Goal: Task Accomplishment & Management: Complete application form

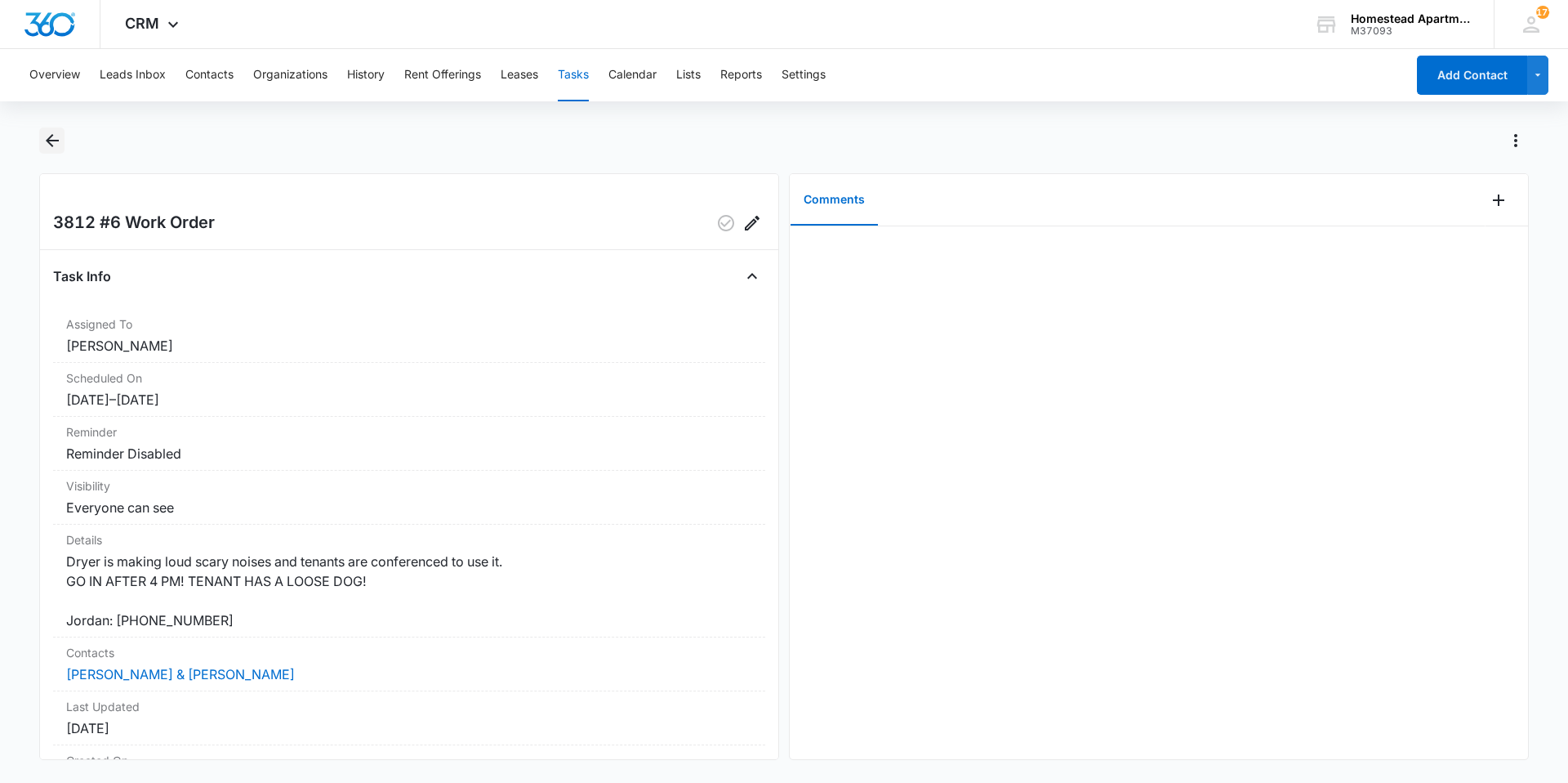
click at [60, 143] on icon "Back" at bounding box center [53, 141] width 20 height 20
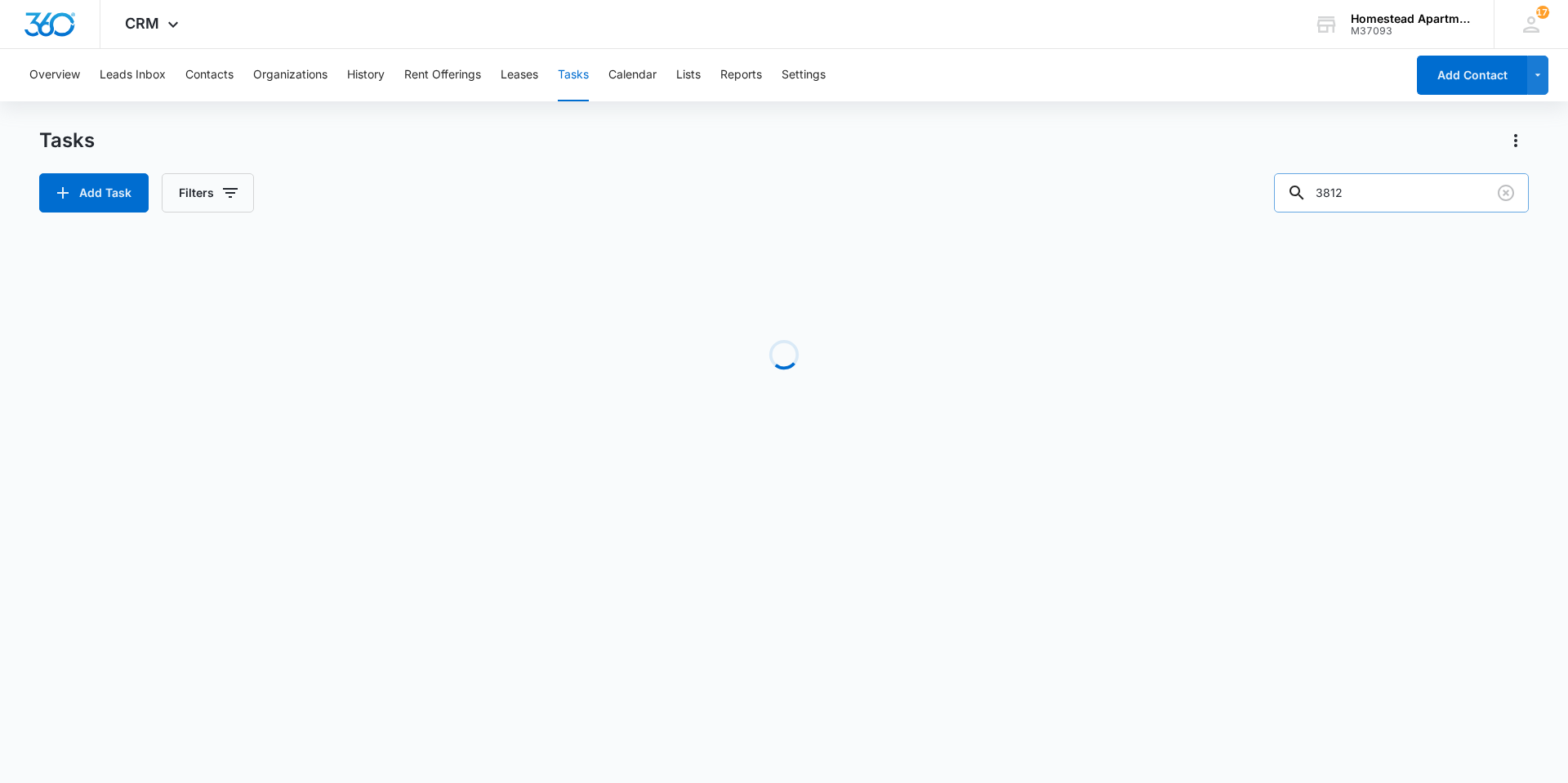
click at [1376, 185] on input "3812" at bounding box center [1401, 192] width 255 height 39
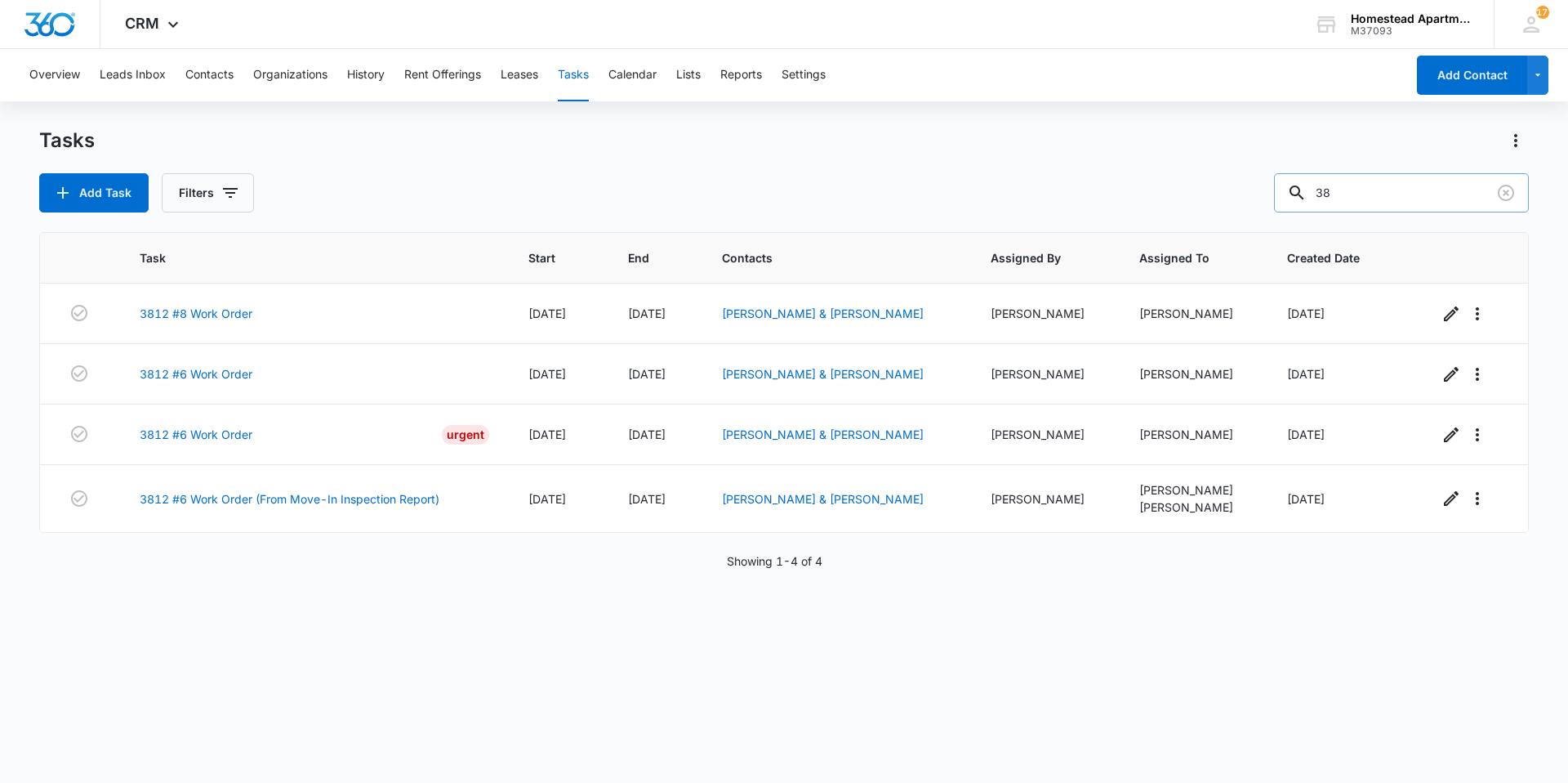
type input "3"
type input "3551"
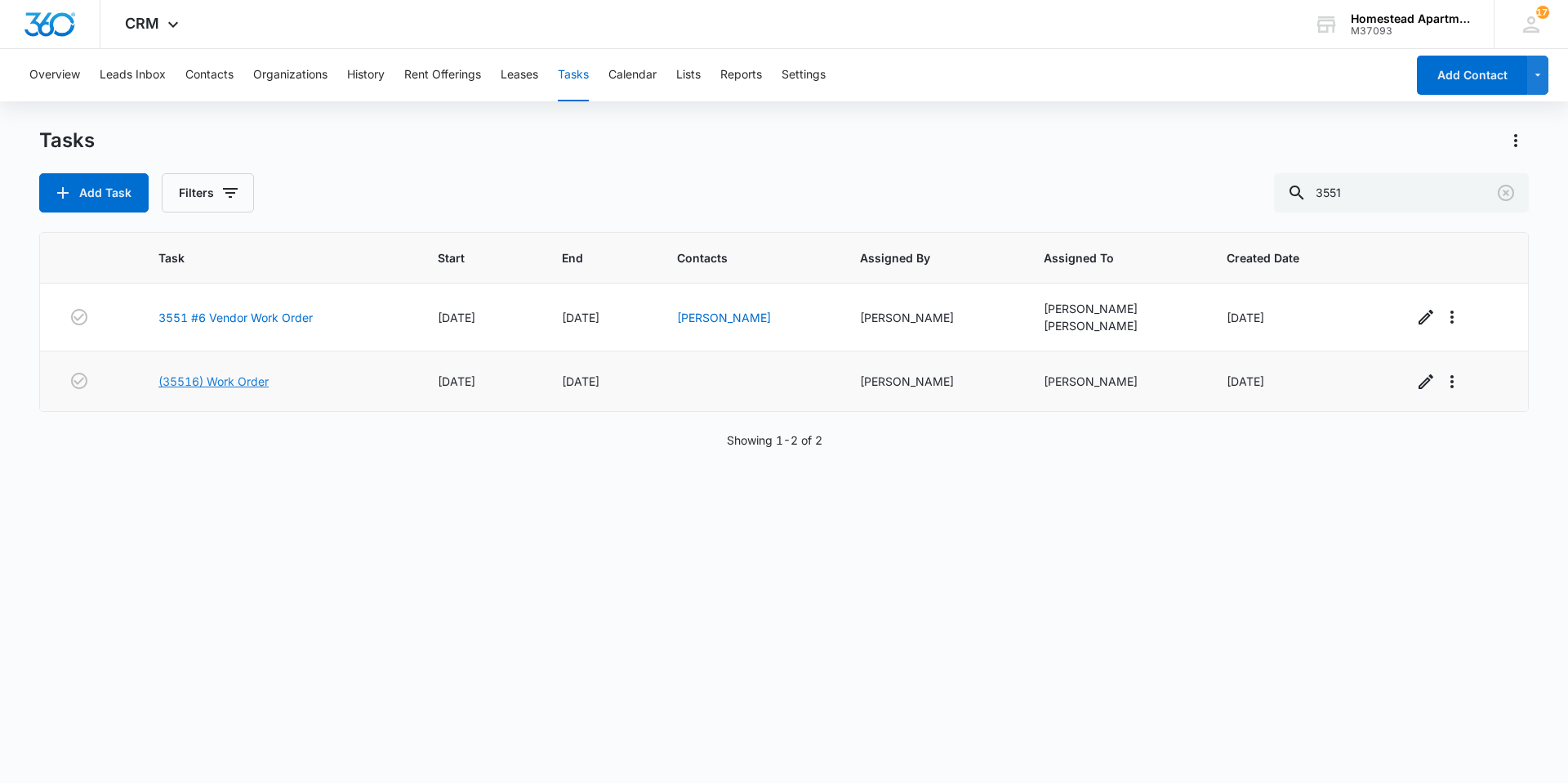
click at [233, 386] on link "(35516) Work Order" at bounding box center [213, 381] width 110 height 17
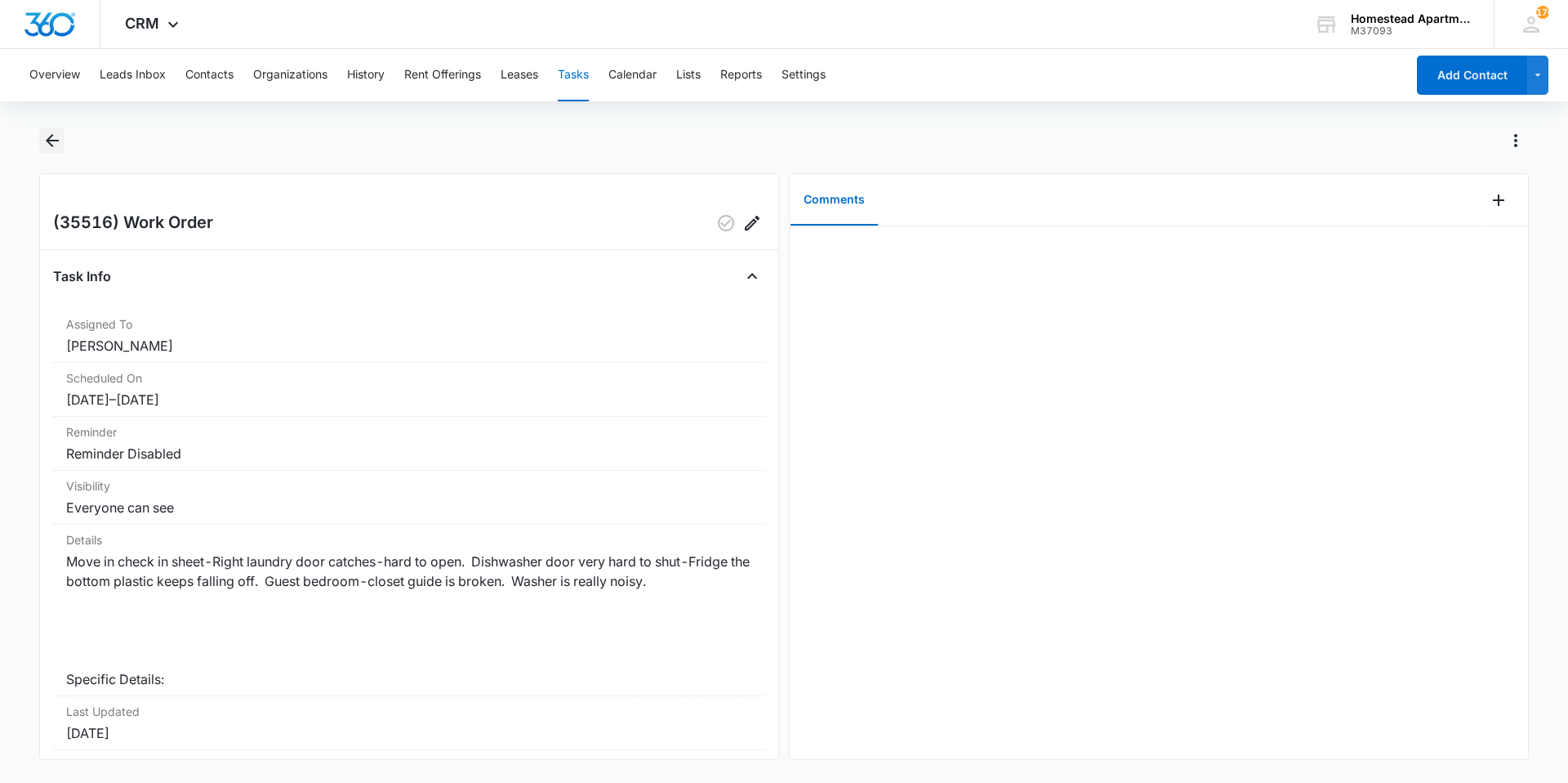
click at [60, 139] on icon "Back" at bounding box center [53, 141] width 20 height 20
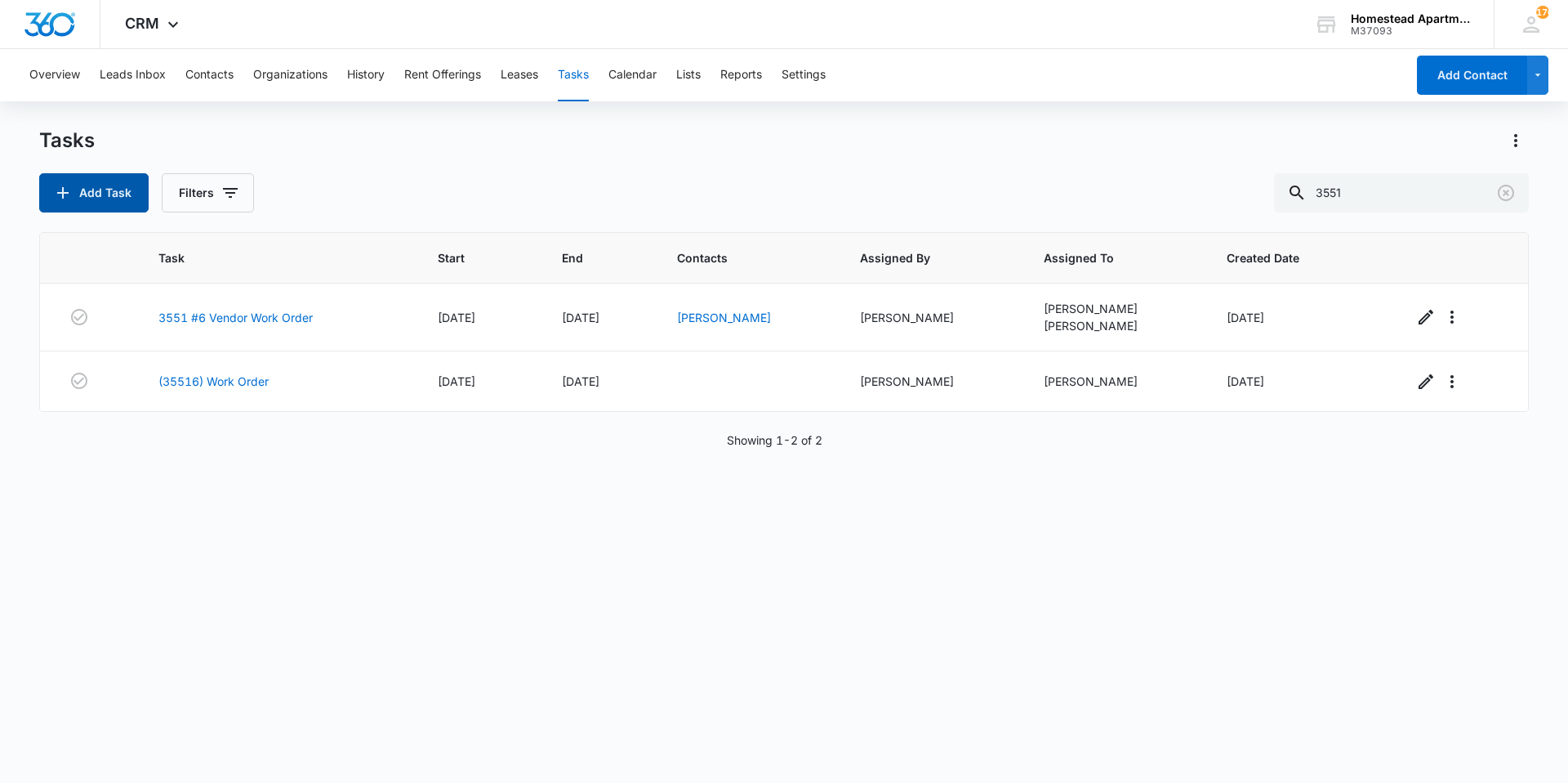
click at [125, 192] on button "Add Task" at bounding box center [94, 192] width 109 height 39
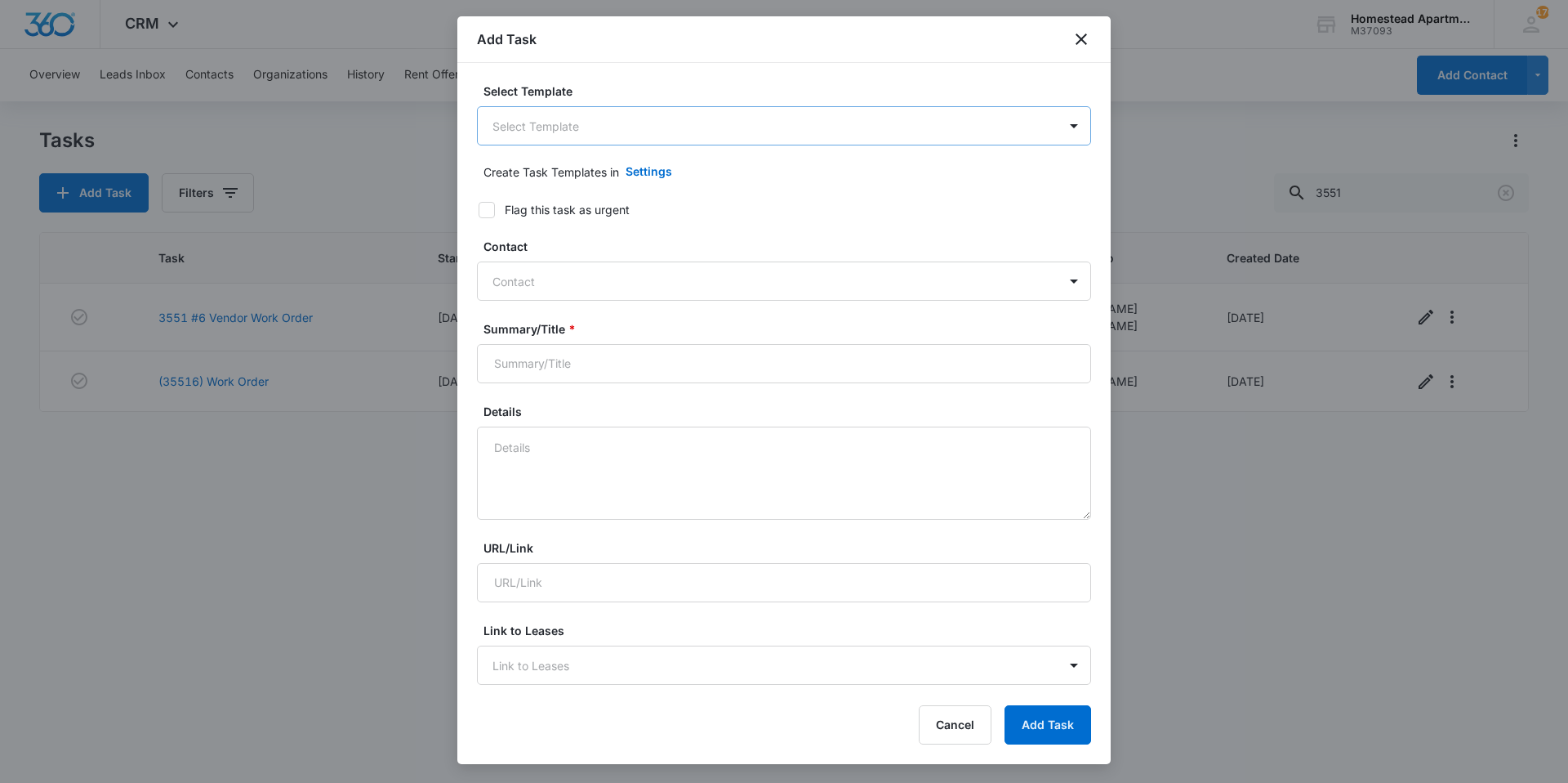
click at [580, 132] on body "CRM Apps Reputation Websites Forms CRM Email Social Content Intelligence Files …" at bounding box center [784, 392] width 1568 height 783
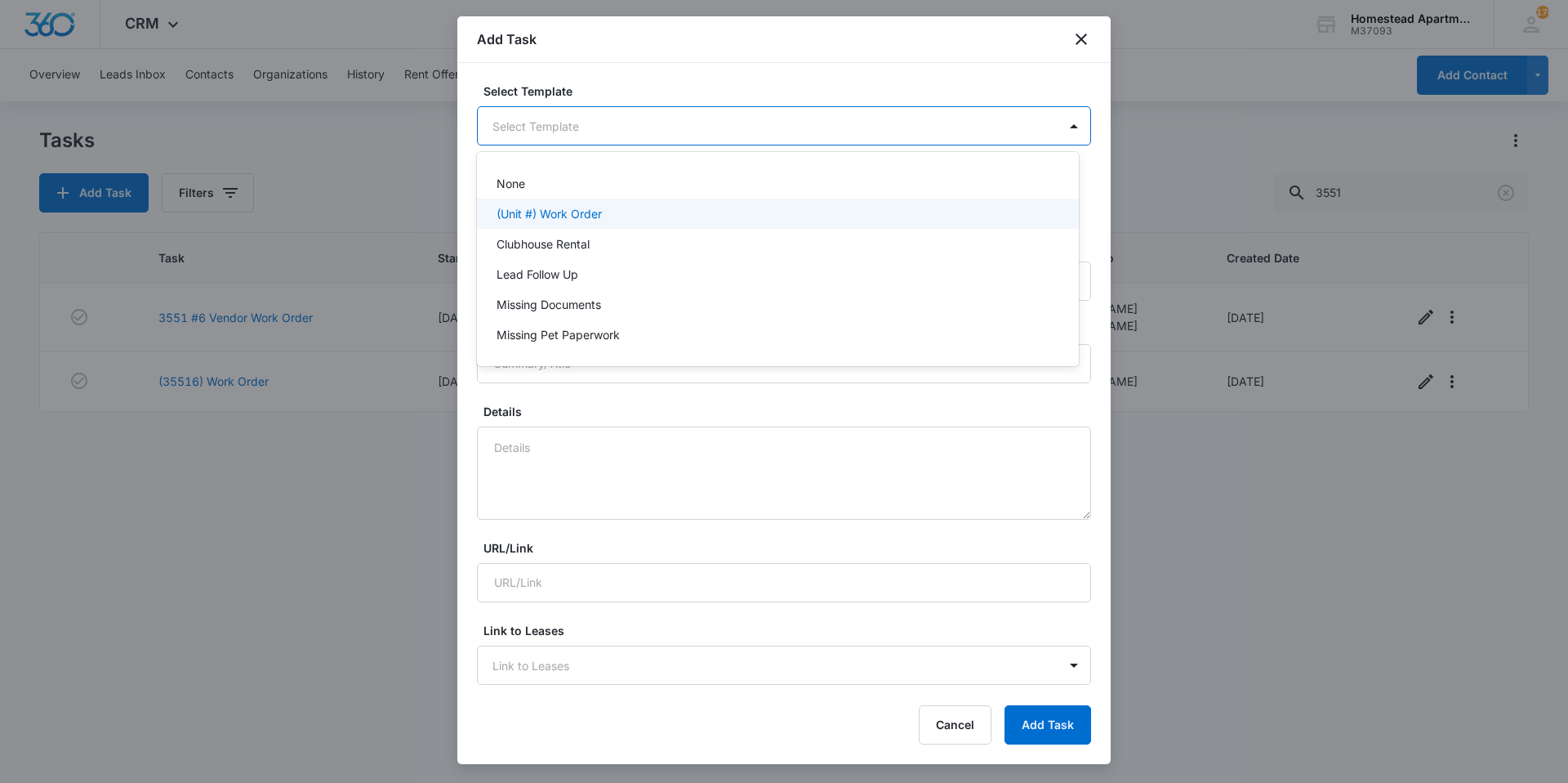
click at [564, 224] on div "(Unit #) Work Order" at bounding box center [778, 213] width 602 height 30
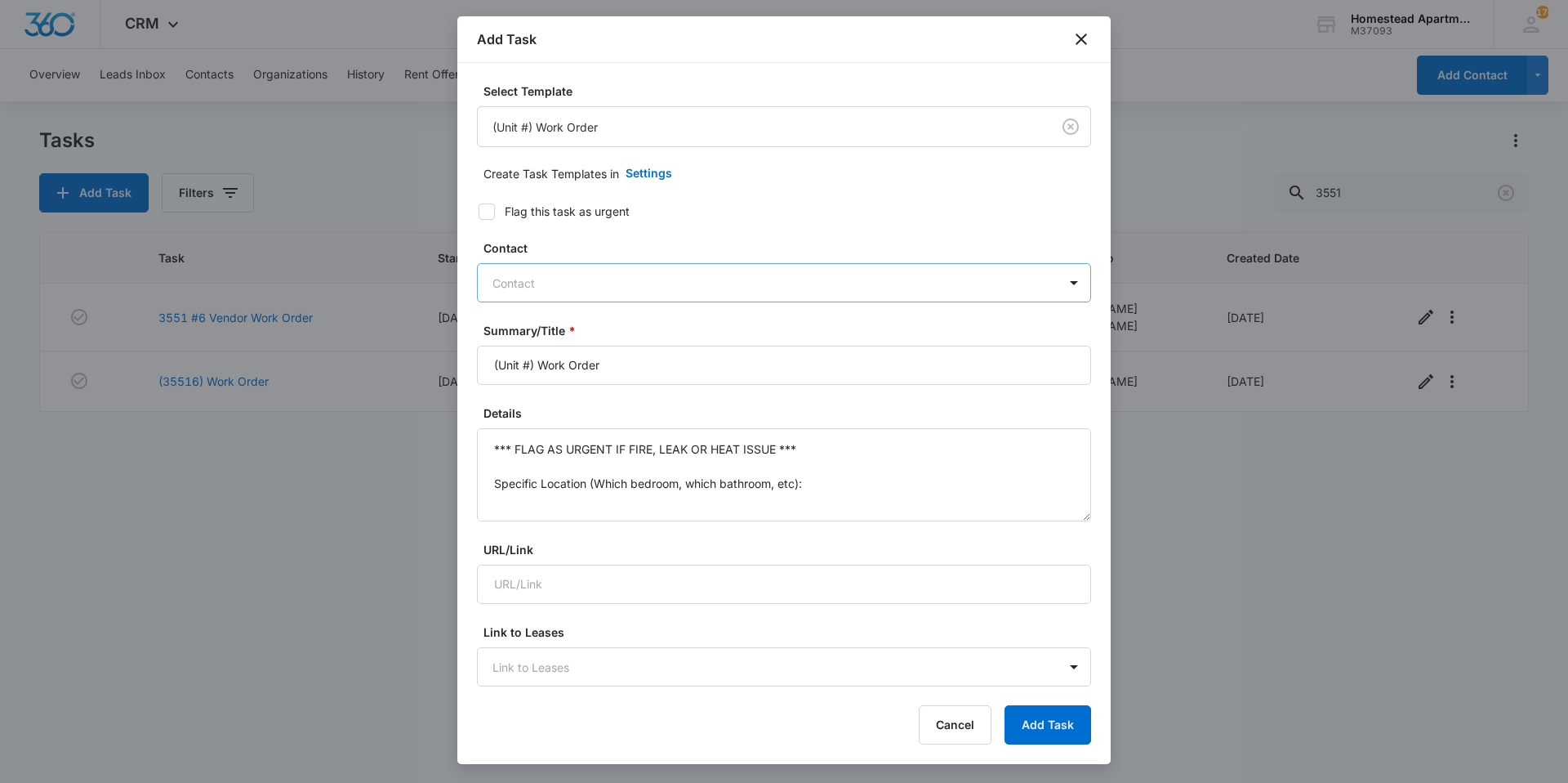
click at [635, 287] on div at bounding box center [774, 283] width 563 height 20
type input "mad"
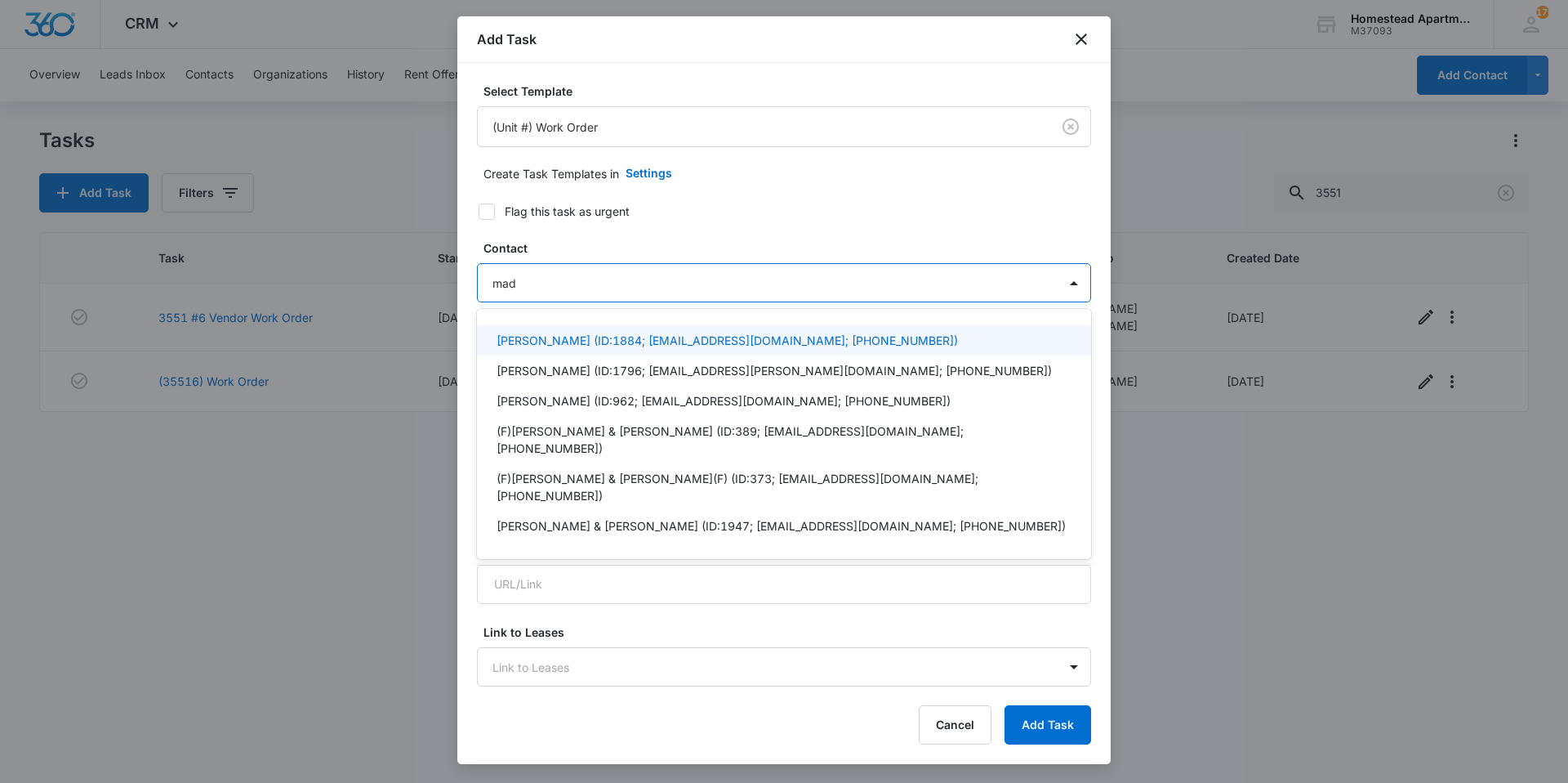
click at [599, 343] on p "[PERSON_NAME] (ID:1884; [EMAIL_ADDRESS][DOMAIN_NAME]; [PHONE_NUMBER])" at bounding box center [727, 340] width 461 height 17
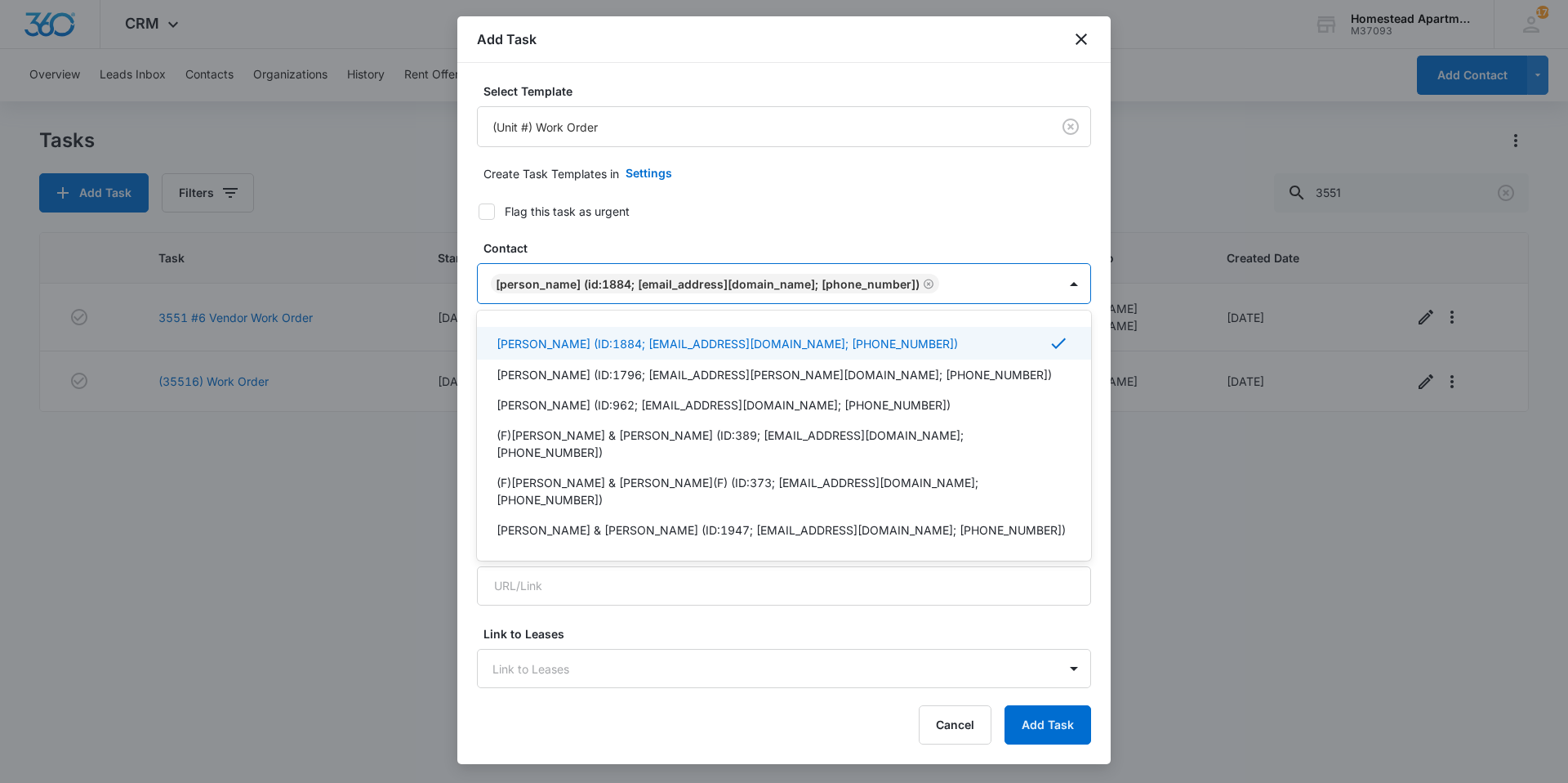
click at [706, 236] on form "Select Template (Unit #) Work Order Create Task Templates in Settings Flag this…" at bounding box center [784, 798] width 614 height 1431
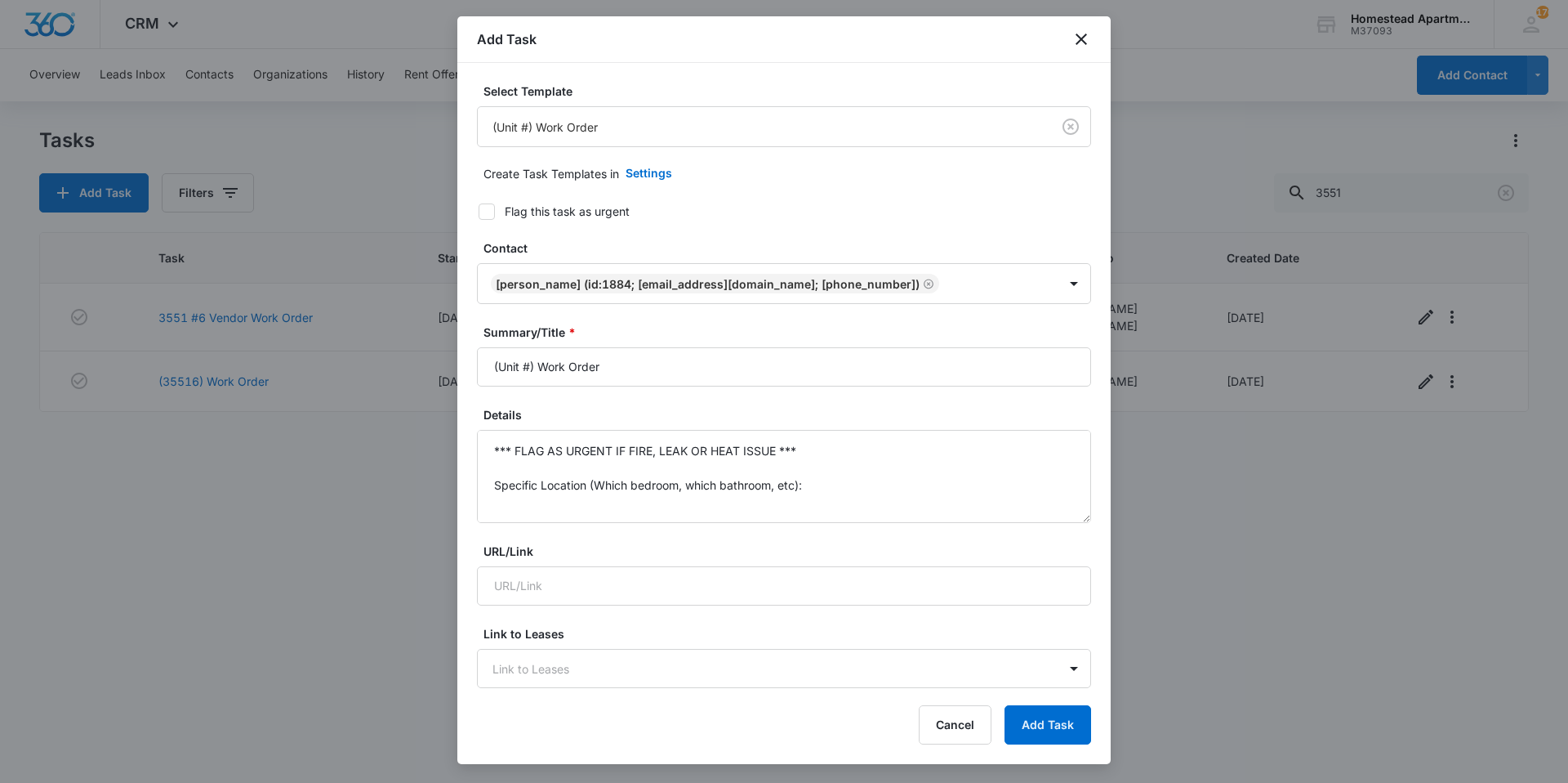
scroll to position [82, 0]
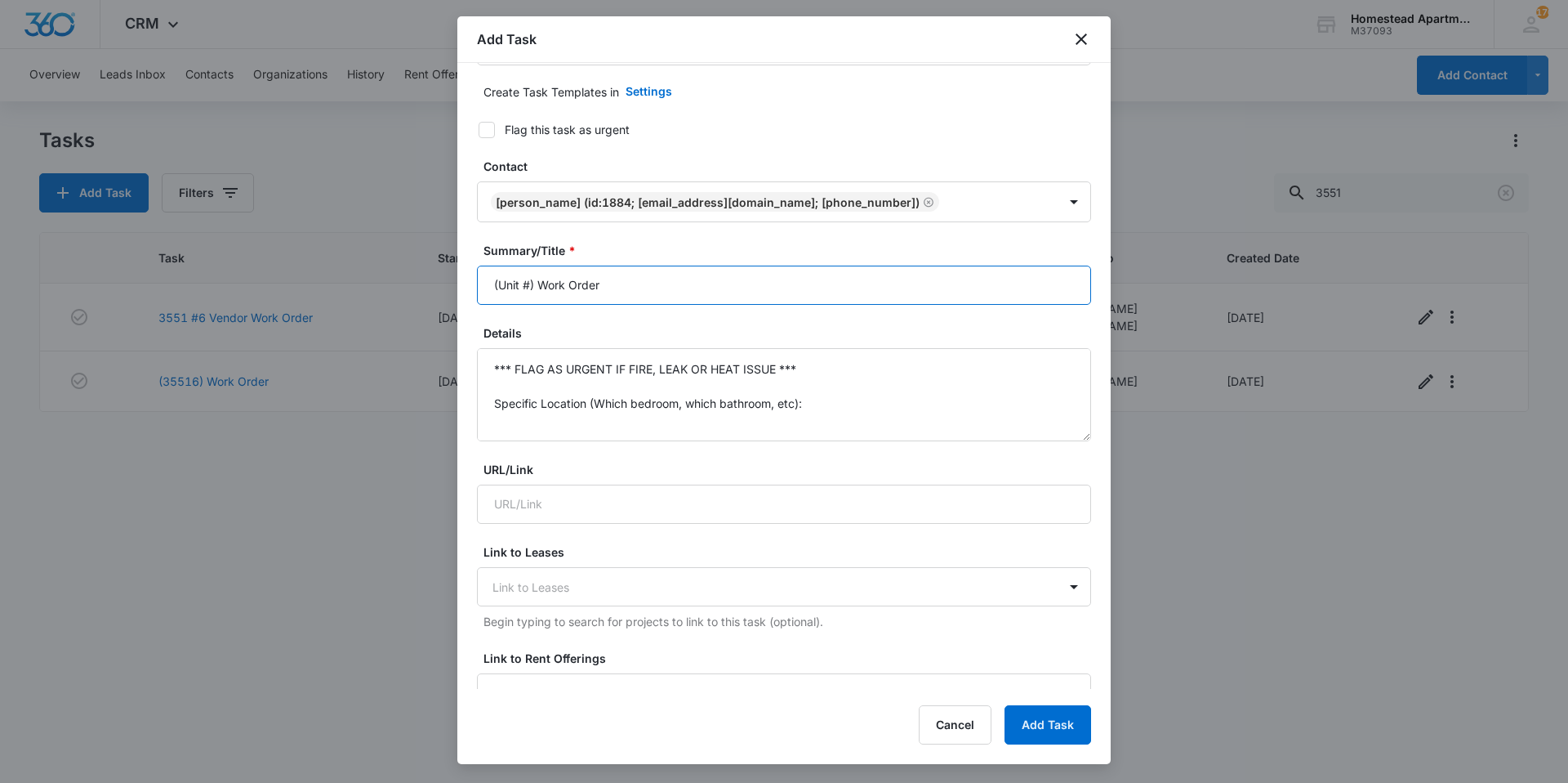
click at [632, 283] on input "(Unit #) Work Order" at bounding box center [784, 285] width 614 height 39
drag, startPoint x: 642, startPoint y: 286, endPoint x: 430, endPoint y: 292, distance: 212.1
click at [430, 292] on body "CRM Apps Reputation Websites Forms CRM Email Social Content Intelligence Files …" at bounding box center [784, 392] width 1568 height 783
type input "3551 #2 Work Order"
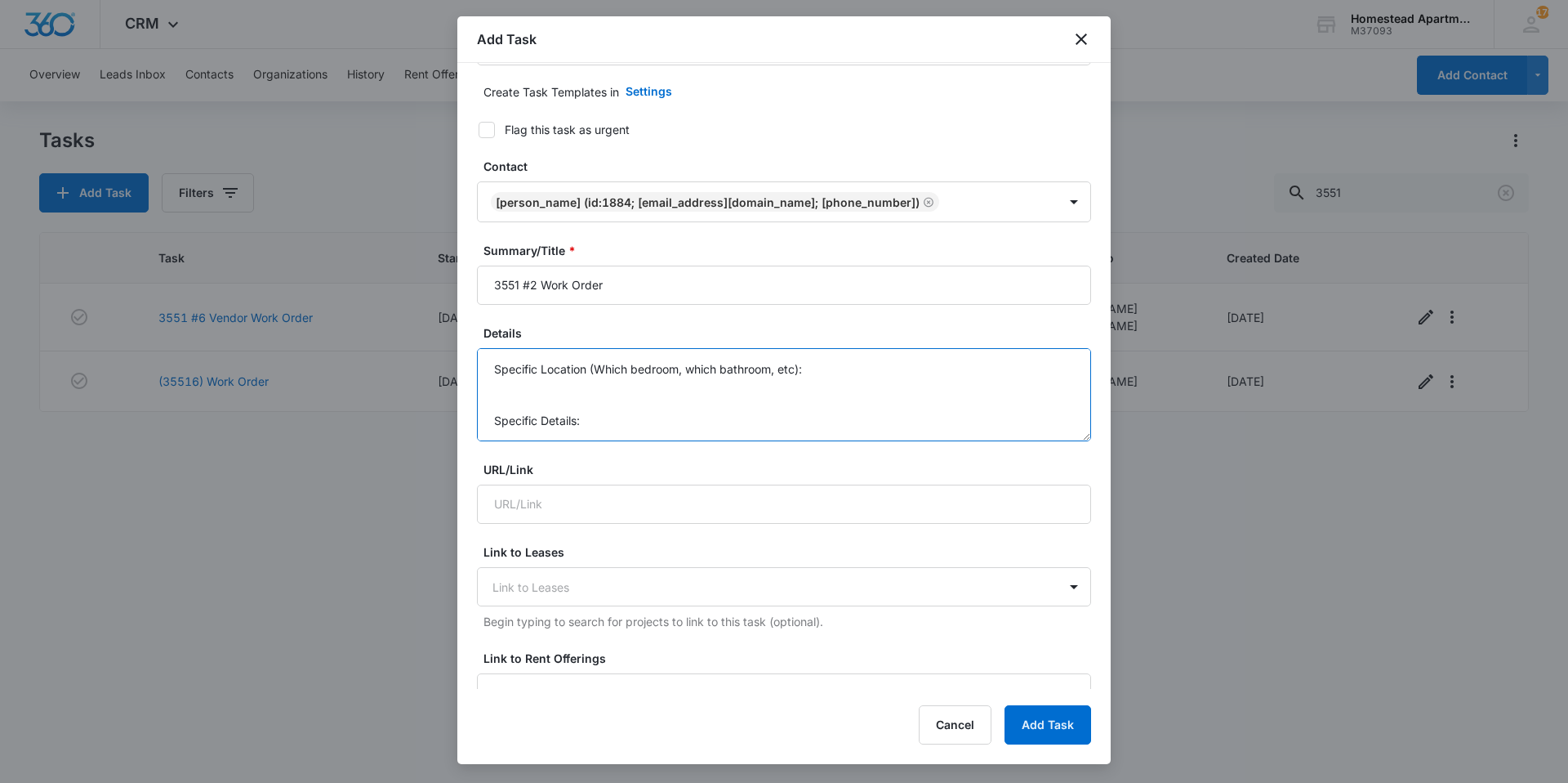
scroll to position [0, 0]
drag, startPoint x: 807, startPoint y: 404, endPoint x: 488, endPoint y: 357, distance: 322.4
click at [488, 357] on textarea "*** FLAG AS URGENT IF FIRE, LEAK OR HEAT ISSUE *** Specific Location (Which bed…" at bounding box center [784, 394] width 614 height 93
type textarea "Specific Details:"
drag, startPoint x: 617, startPoint y: 427, endPoint x: 454, endPoint y: 341, distance: 184.3
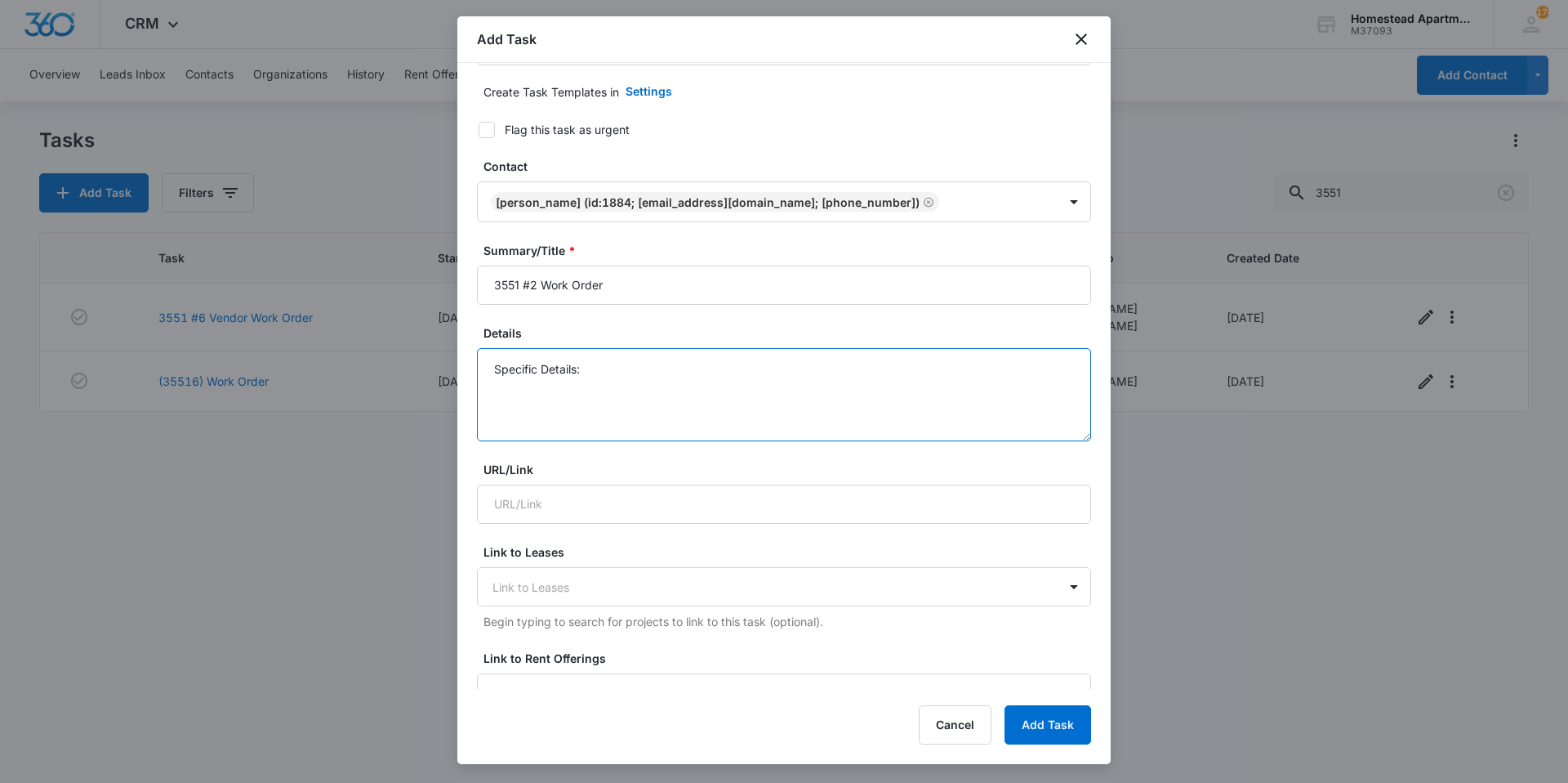
click at [454, 341] on body "CRM Apps Reputation Websites Forms CRM Email Social Content Intelligence Files …" at bounding box center [784, 392] width 1568 height 783
click at [537, 358] on textarea "Details" at bounding box center [784, 394] width 614 height 93
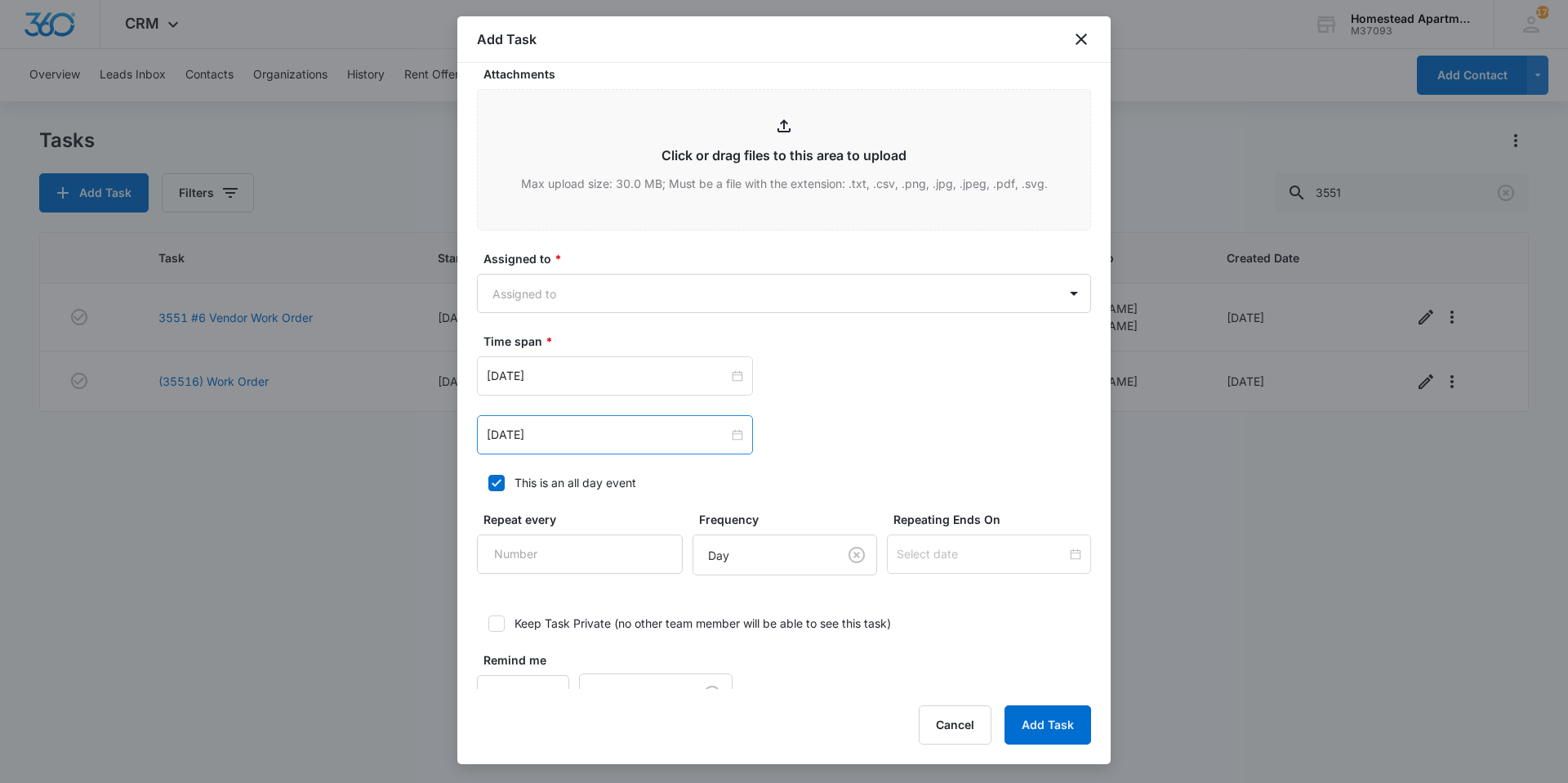
scroll to position [844, 0]
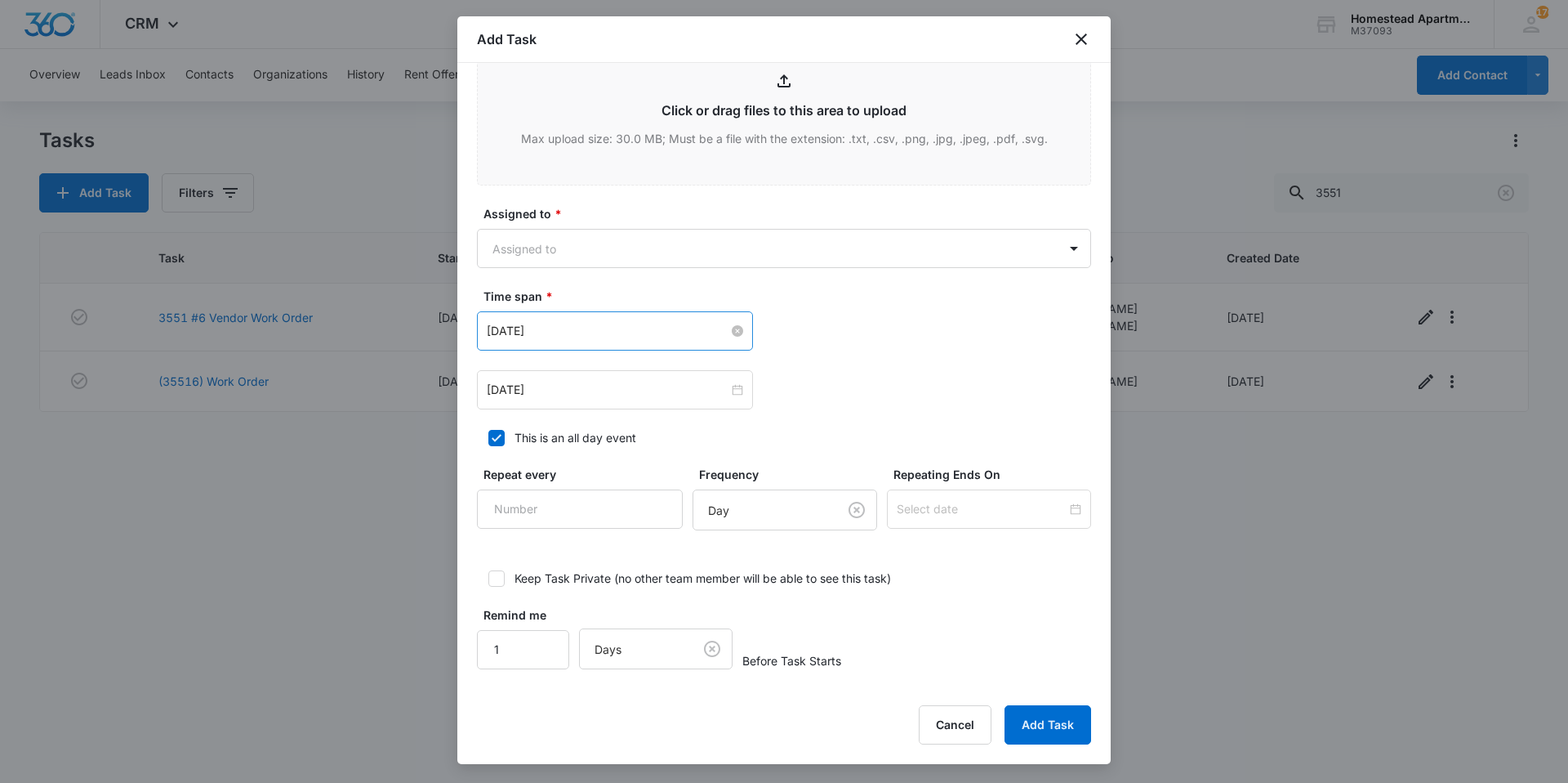
type textarea "Please put washer and dryer in unit. MID is [DATE]."
click at [656, 331] on input "[DATE]" at bounding box center [608, 331] width 242 height 18
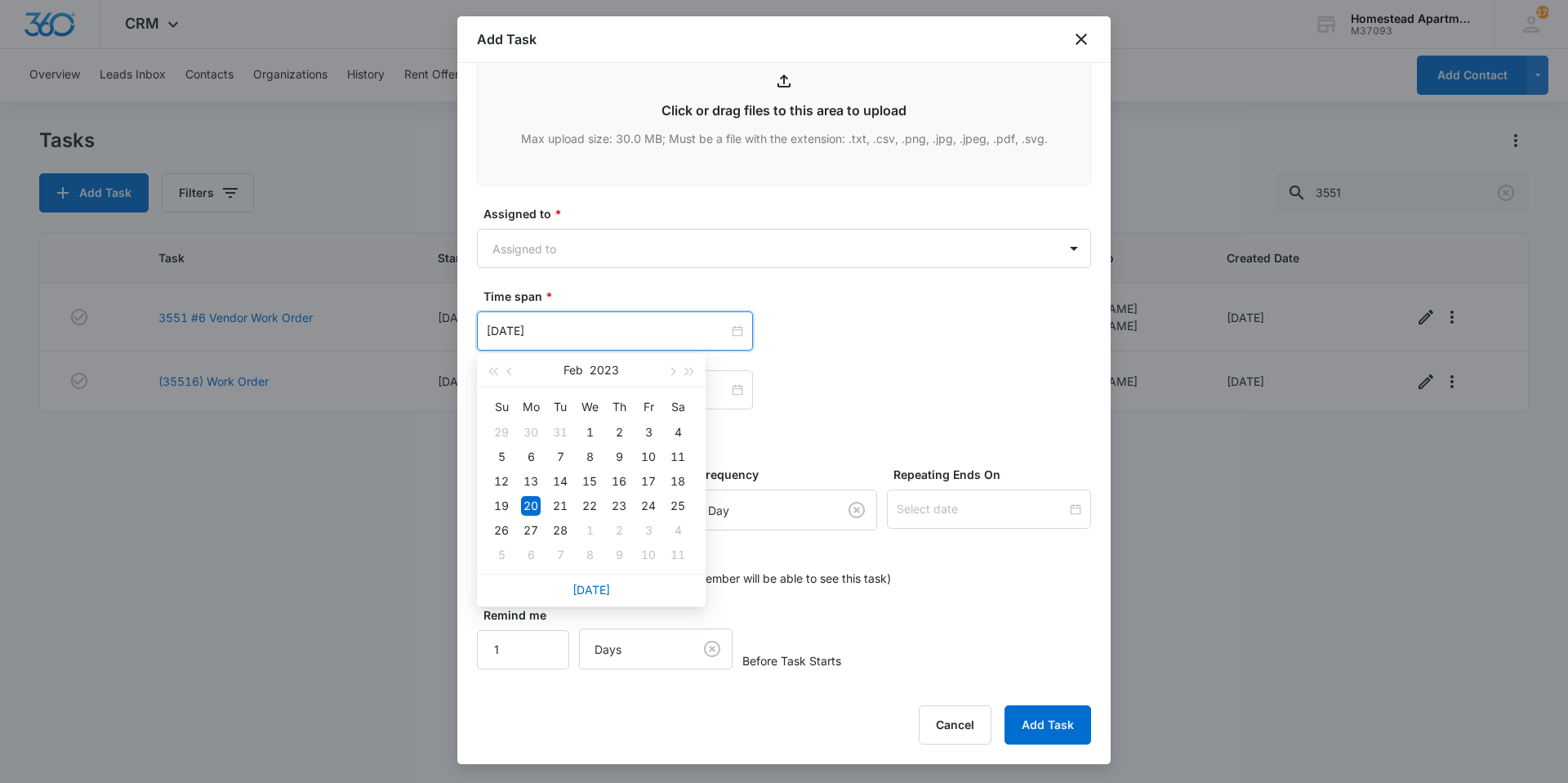
click at [574, 579] on div "[DATE]" at bounding box center [591, 590] width 228 height 33
click at [574, 591] on link "[DATE]" at bounding box center [591, 589] width 37 height 14
type input "[DATE]"
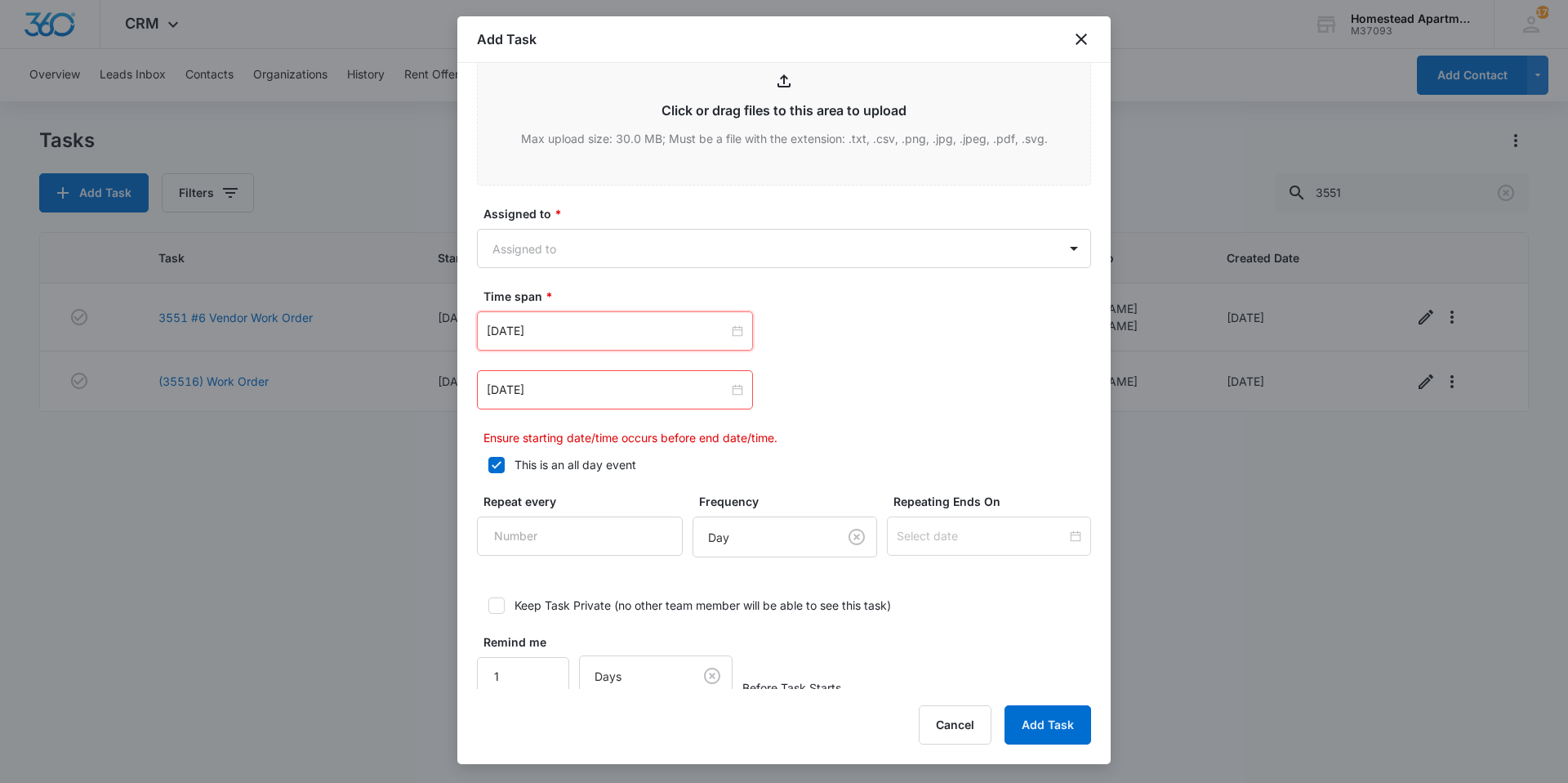
click at [591, 375] on div "[DATE]" at bounding box center [614, 390] width 276 height 39
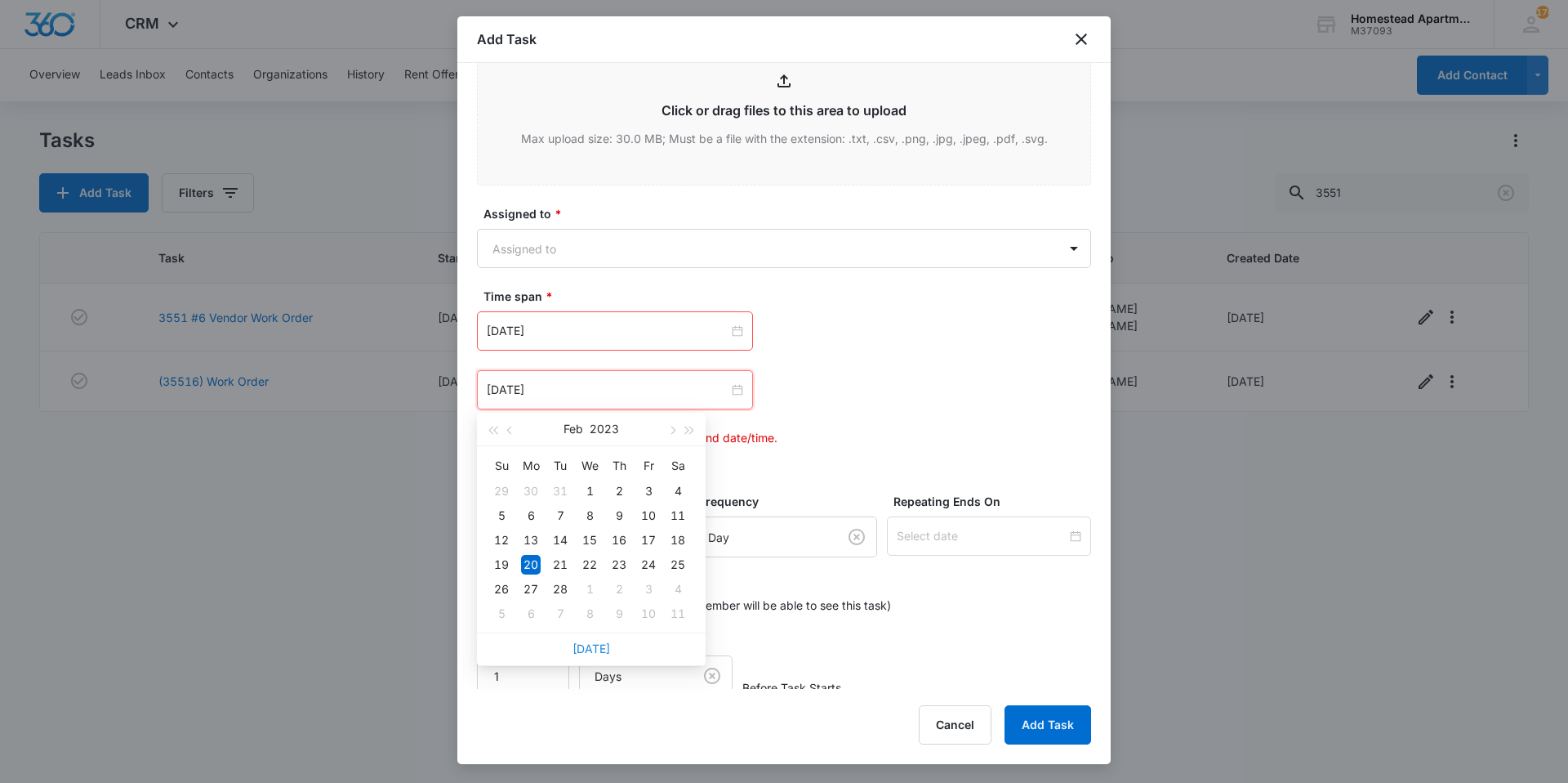
click at [604, 642] on link "[DATE]" at bounding box center [591, 648] width 37 height 14
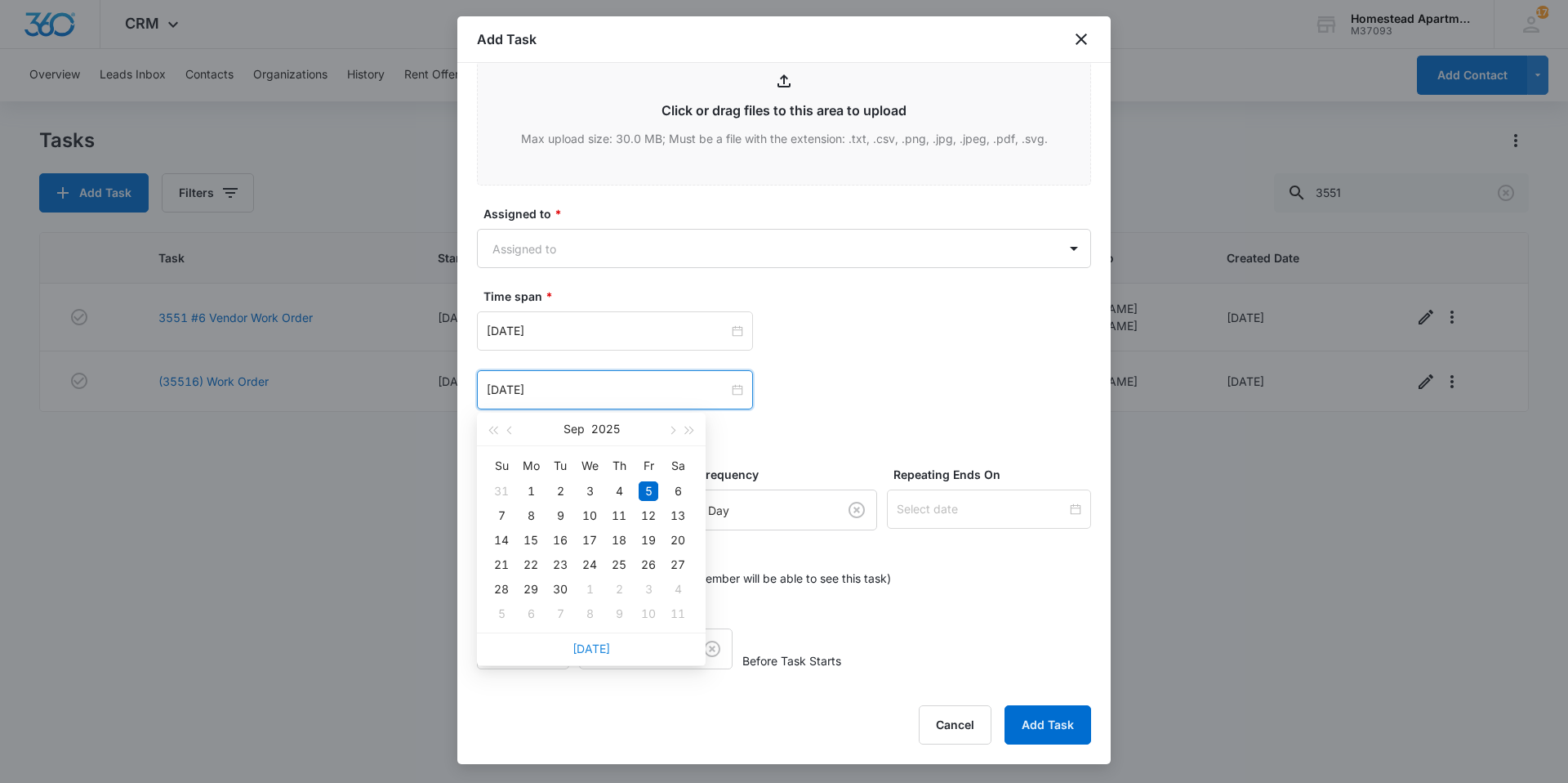
type input "[DATE]"
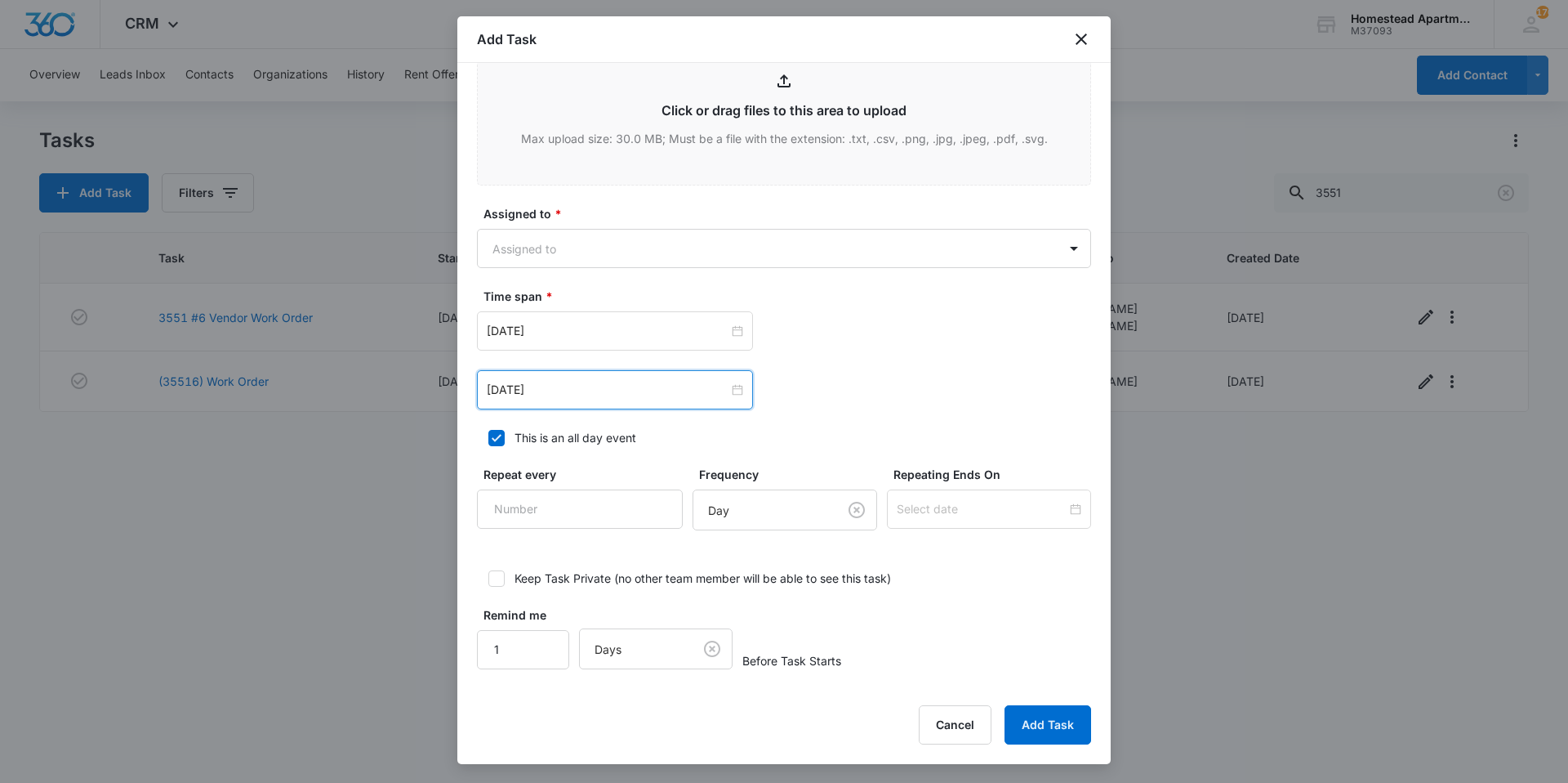
click at [852, 402] on div "[DATE] [DATE] Su Mo Tu We Th Fr Sa 31 1 2 3 4 5 6 7 8 9 10 11 12 13 14 15 16 17…" at bounding box center [784, 390] width 614 height 39
click at [914, 252] on body "CRM Apps Reputation Websites Forms CRM Email Social Content Intelligence Files …" at bounding box center [784, 392] width 1568 height 783
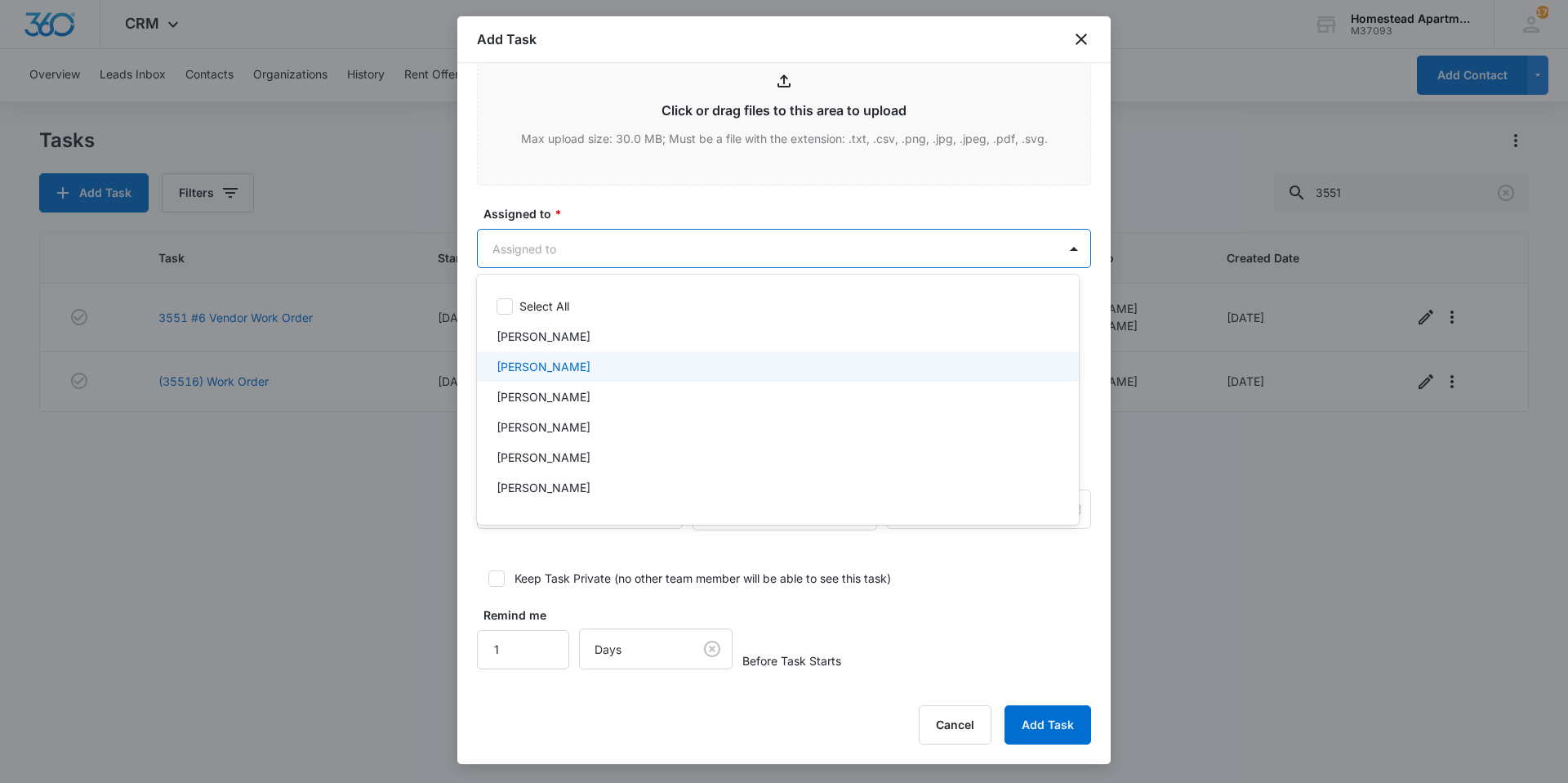
click at [570, 370] on div "[PERSON_NAME]" at bounding box center [776, 366] width 560 height 17
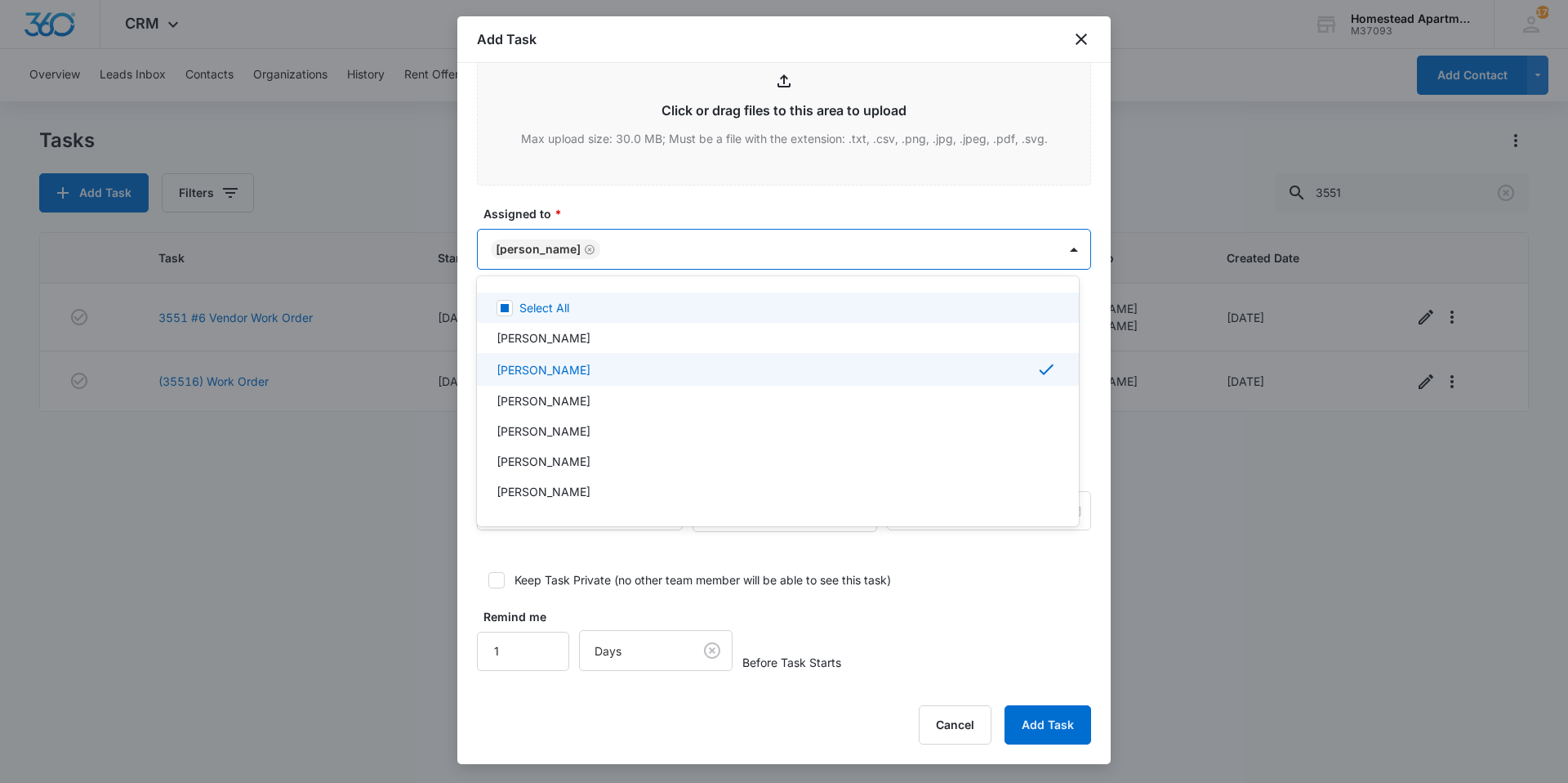
click at [617, 249] on div at bounding box center [784, 392] width 1568 height 783
click at [617, 249] on body "CRM Apps Reputation Websites Forms CRM Email Social Content Intelligence Files …" at bounding box center [784, 392] width 1568 height 783
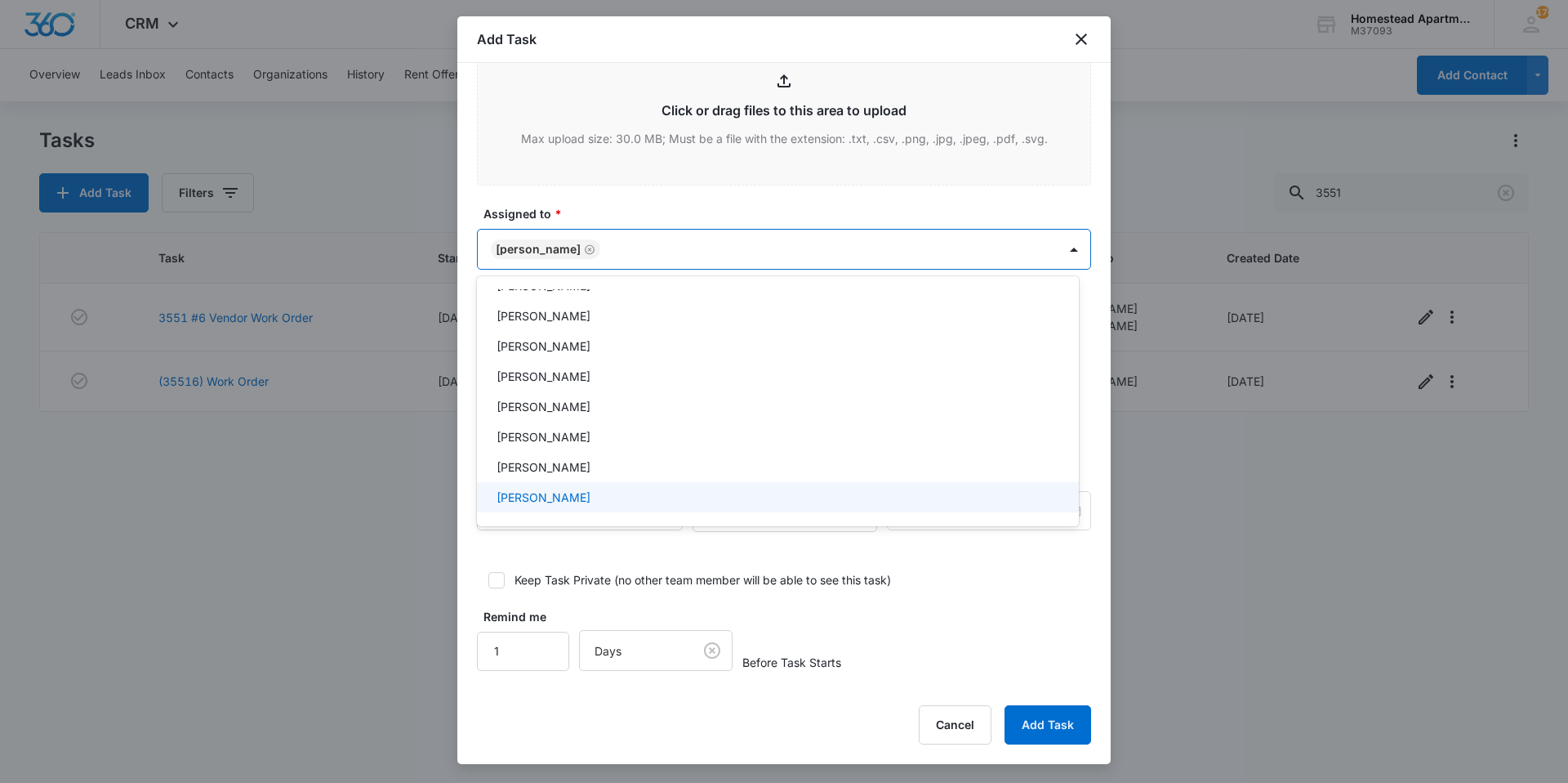
scroll to position [269, 0]
click at [588, 486] on div "[PERSON_NAME]" at bounding box center [776, 494] width 560 height 17
click at [810, 201] on div at bounding box center [784, 392] width 1568 height 783
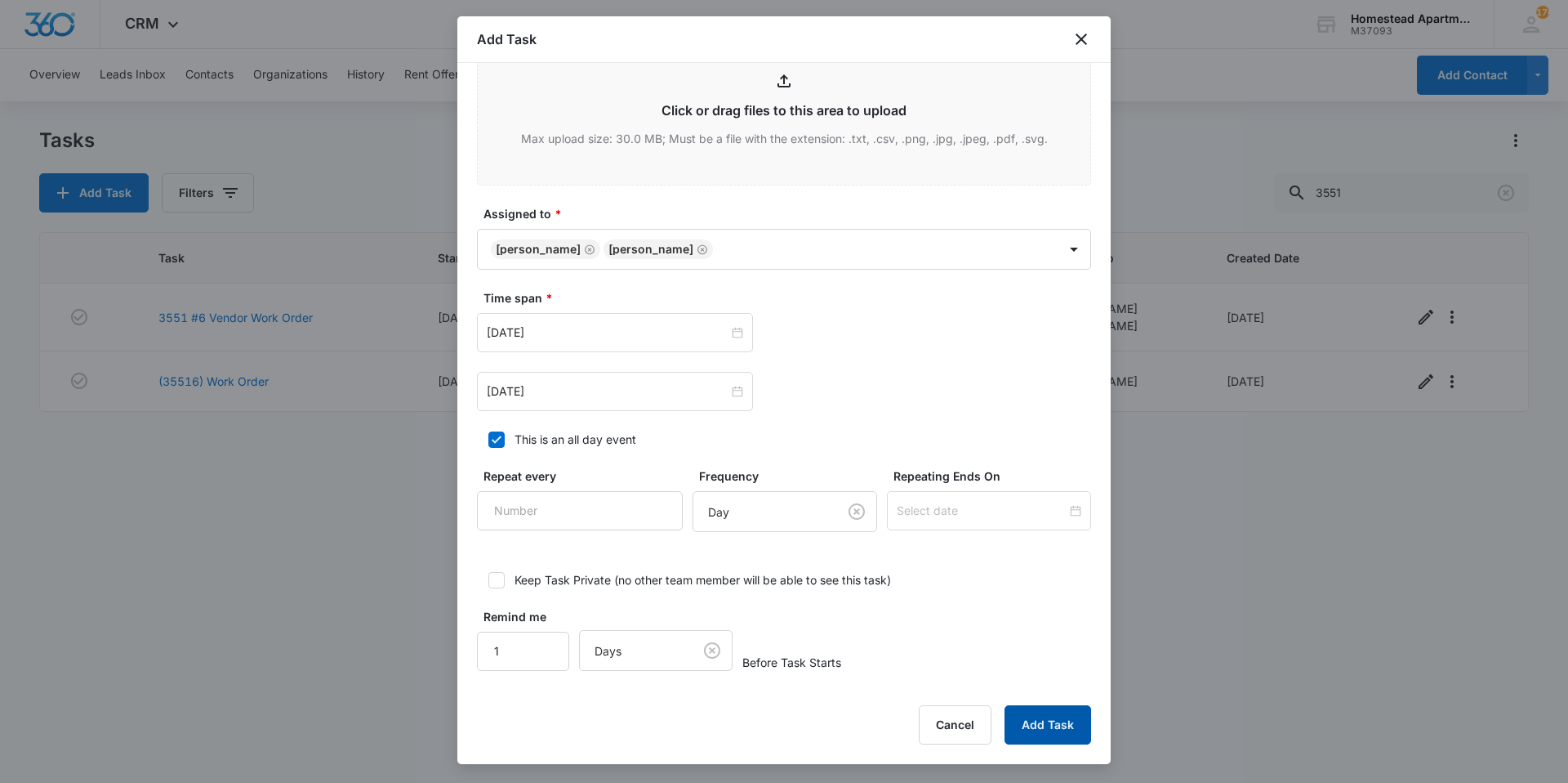
click at [1037, 724] on button "Add Task" at bounding box center [1047, 725] width 86 height 39
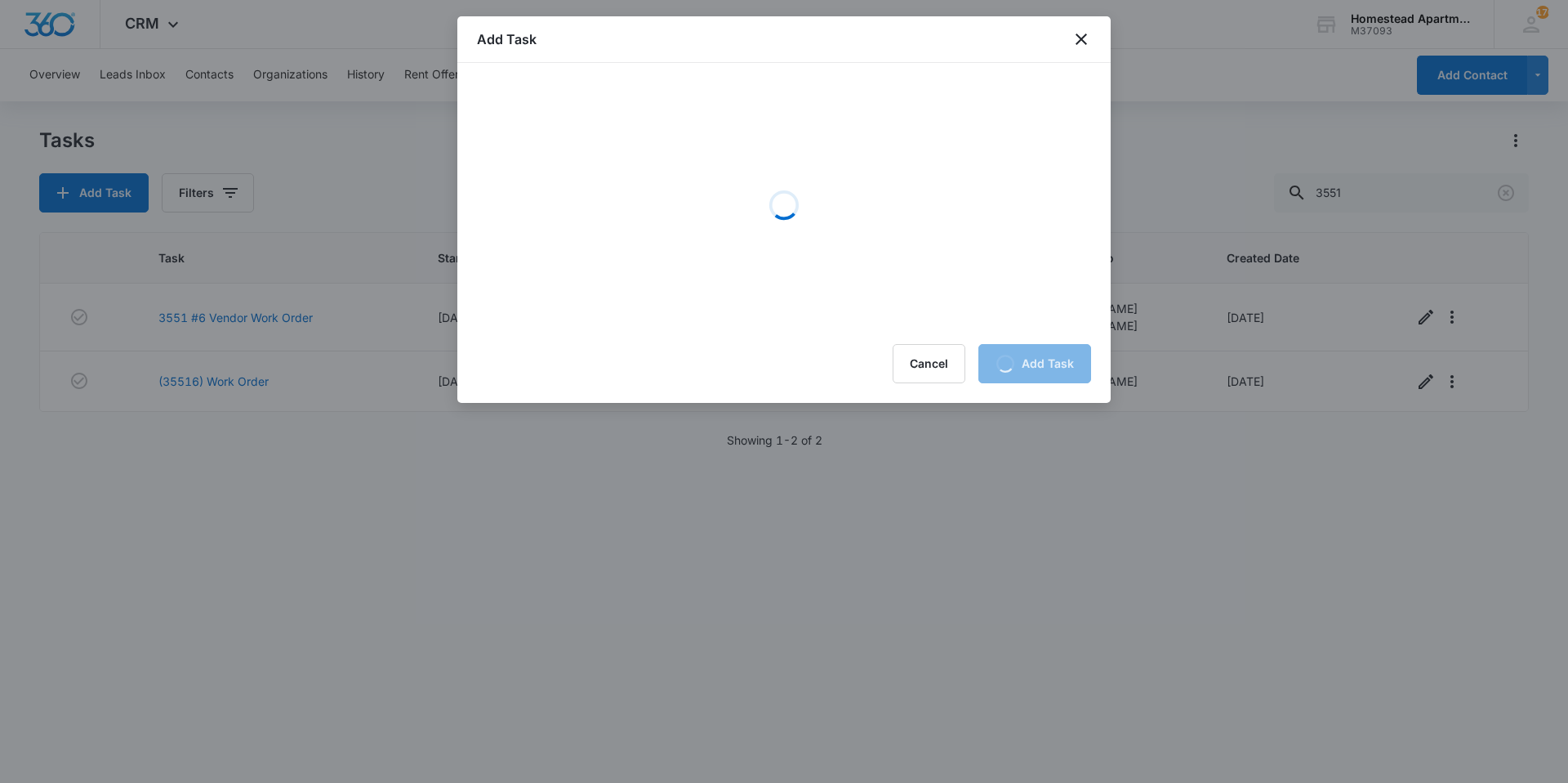
scroll to position [0, 0]
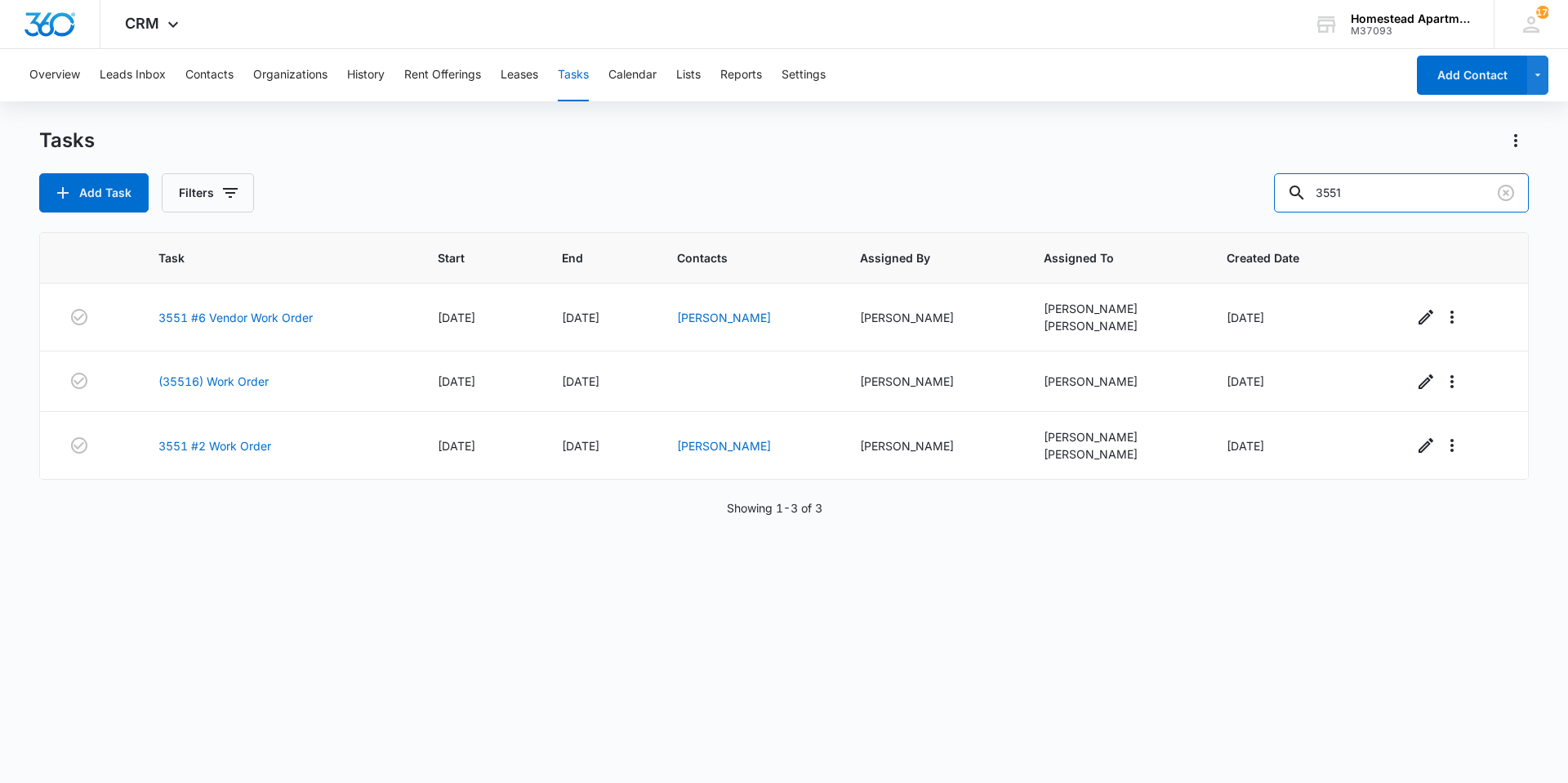
drag, startPoint x: 1379, startPoint y: 188, endPoint x: 1261, endPoint y: 204, distance: 119.1
click at [1263, 210] on div "Add Task Filters 3551" at bounding box center [784, 192] width 1490 height 39
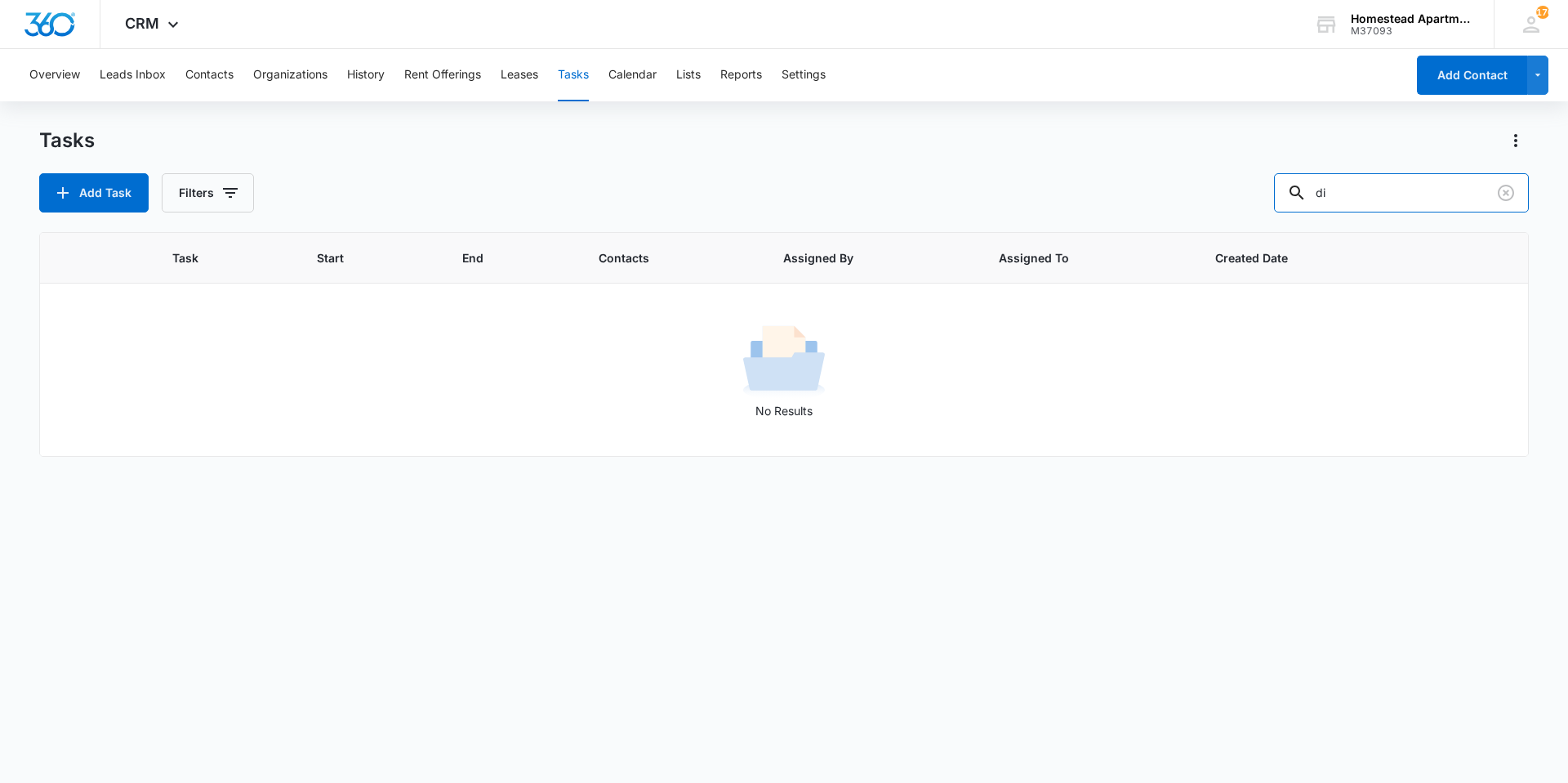
type input "d"
type input "3829"
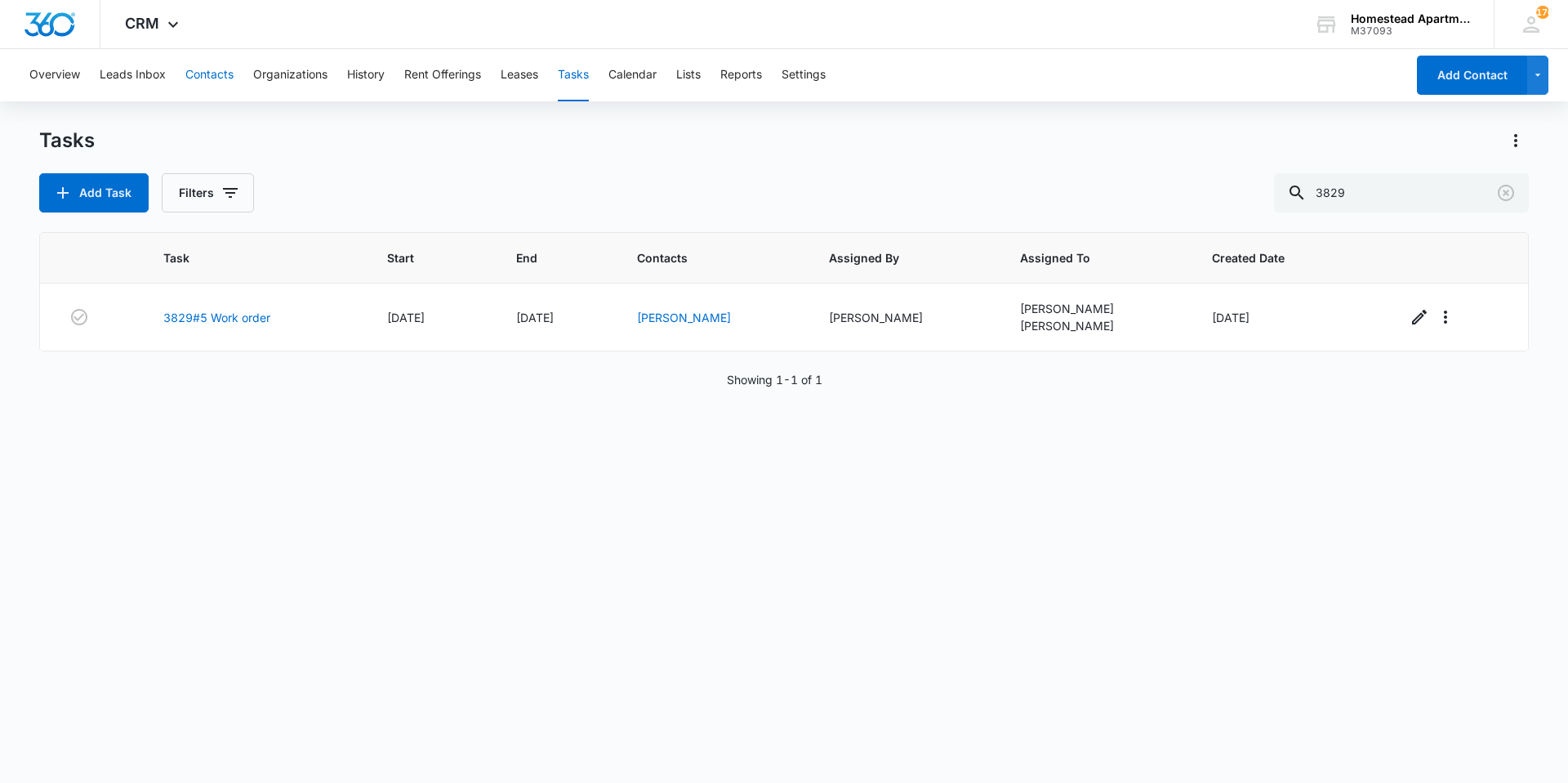
click at [228, 75] on button "Contacts" at bounding box center [209, 75] width 48 height 52
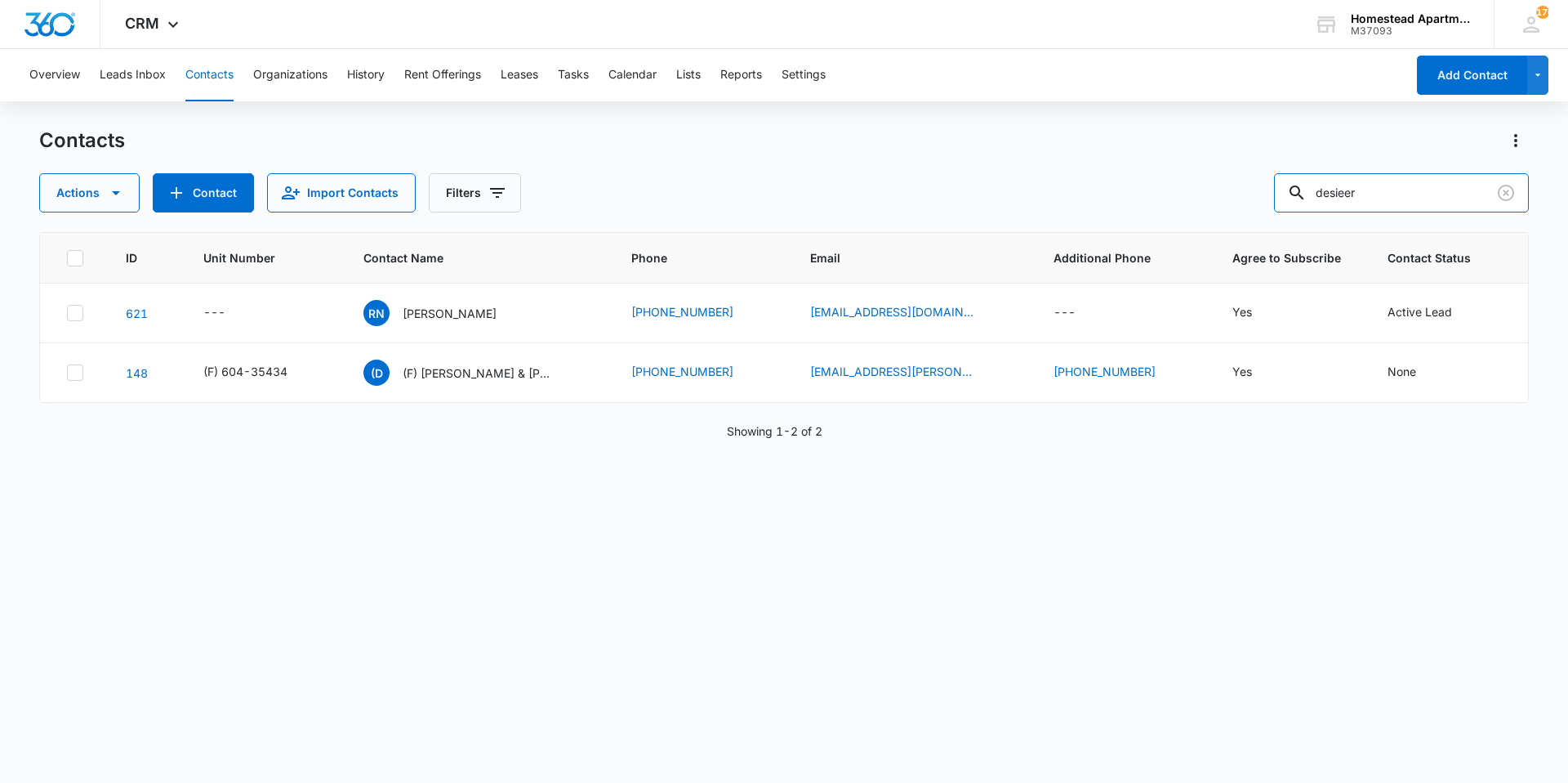
drag, startPoint x: 1405, startPoint y: 194, endPoint x: 1265, endPoint y: 214, distance: 141.4
click at [1265, 214] on div "Contacts Actions Contact Import Contacts Filters desieer ID Unit Number Contact…" at bounding box center [784, 454] width 1490 height 654
type input "[DEMOGRAPHIC_DATA]"
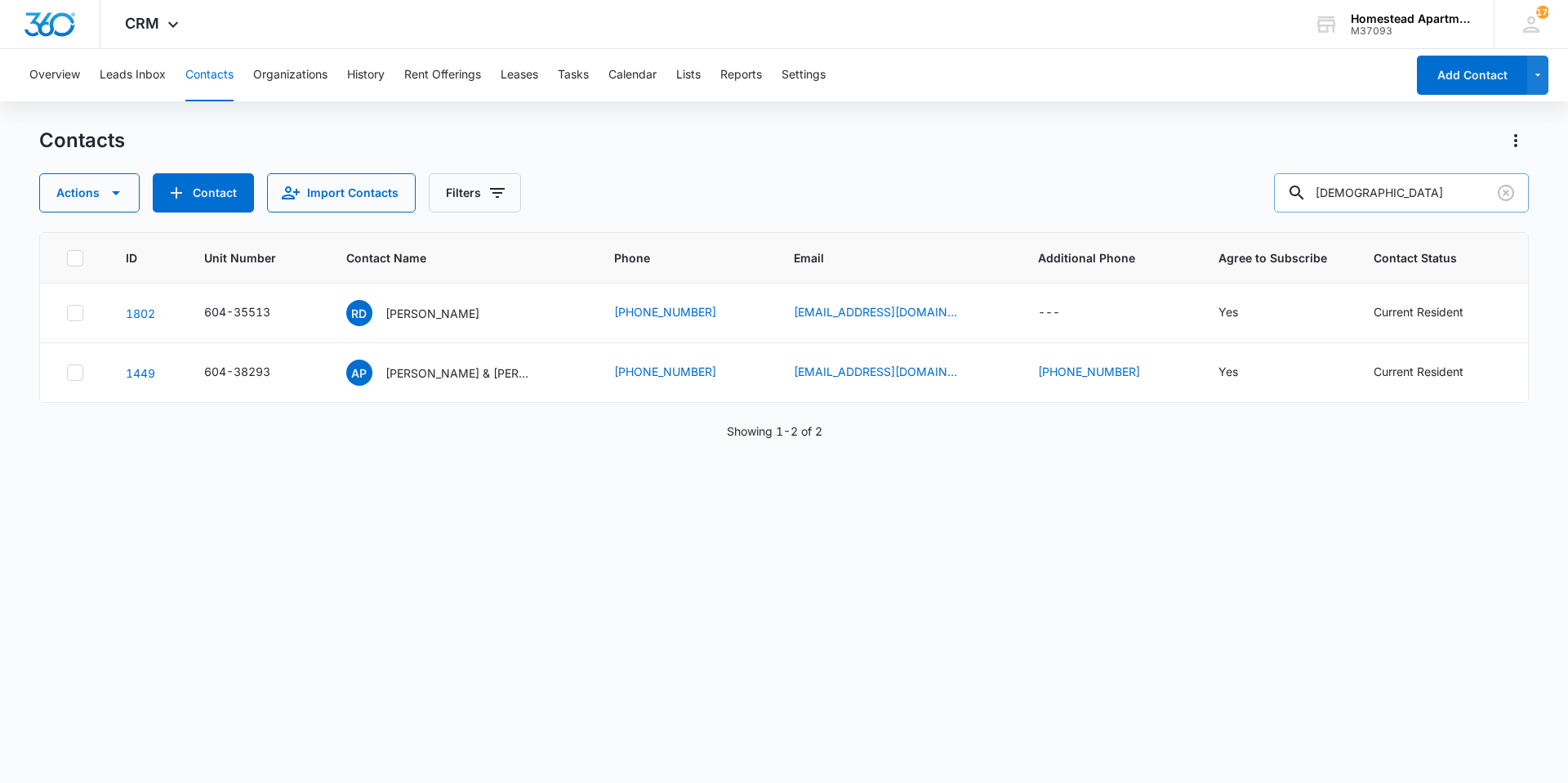
drag, startPoint x: 1383, startPoint y: 192, endPoint x: 1305, endPoint y: 192, distance: 78.0
click at [1305, 192] on div "[DEMOGRAPHIC_DATA]" at bounding box center [1401, 192] width 255 height 39
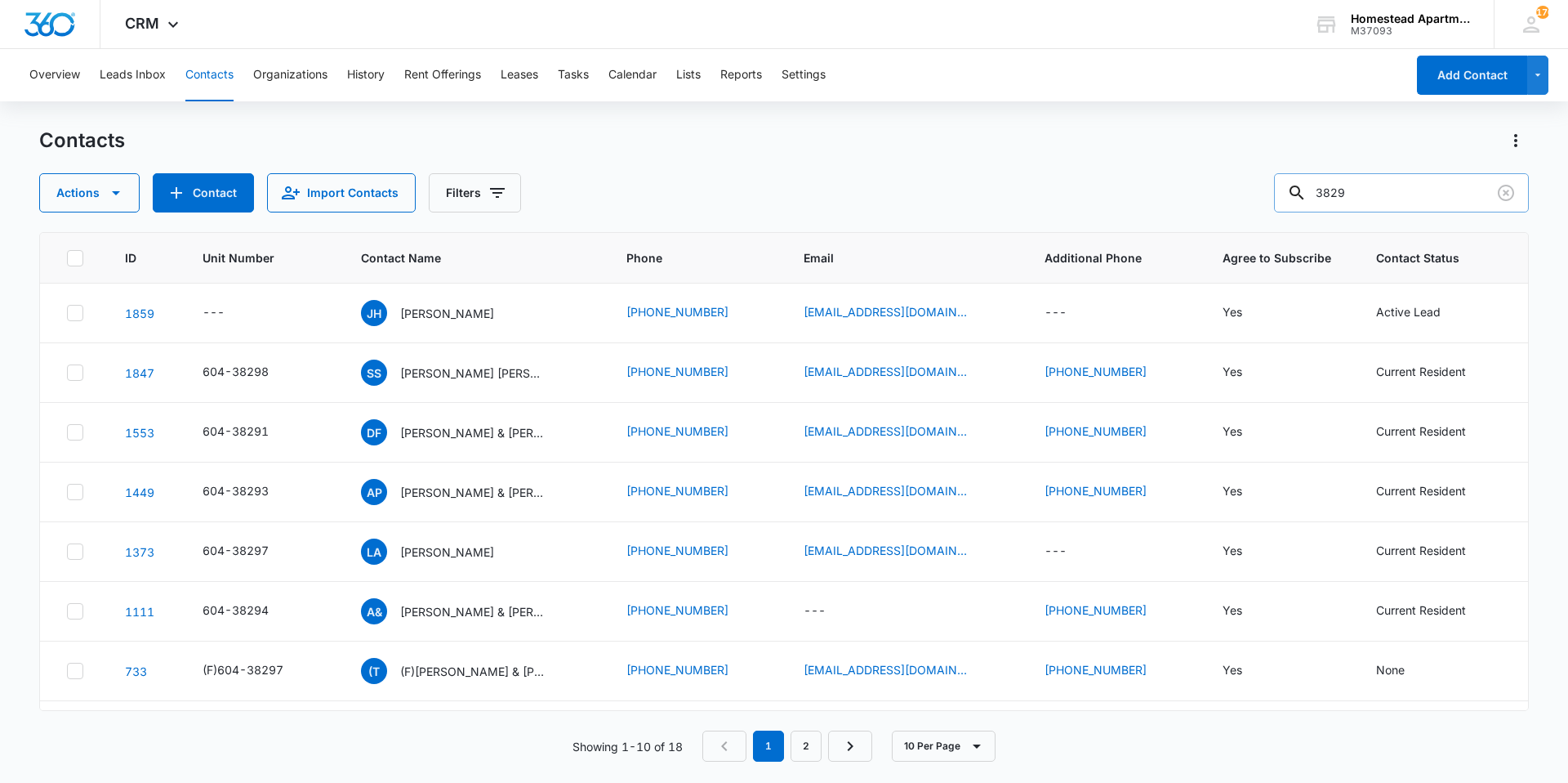
click at [1388, 191] on input "3829" at bounding box center [1401, 192] width 255 height 39
type input "3"
type input "diodenn"
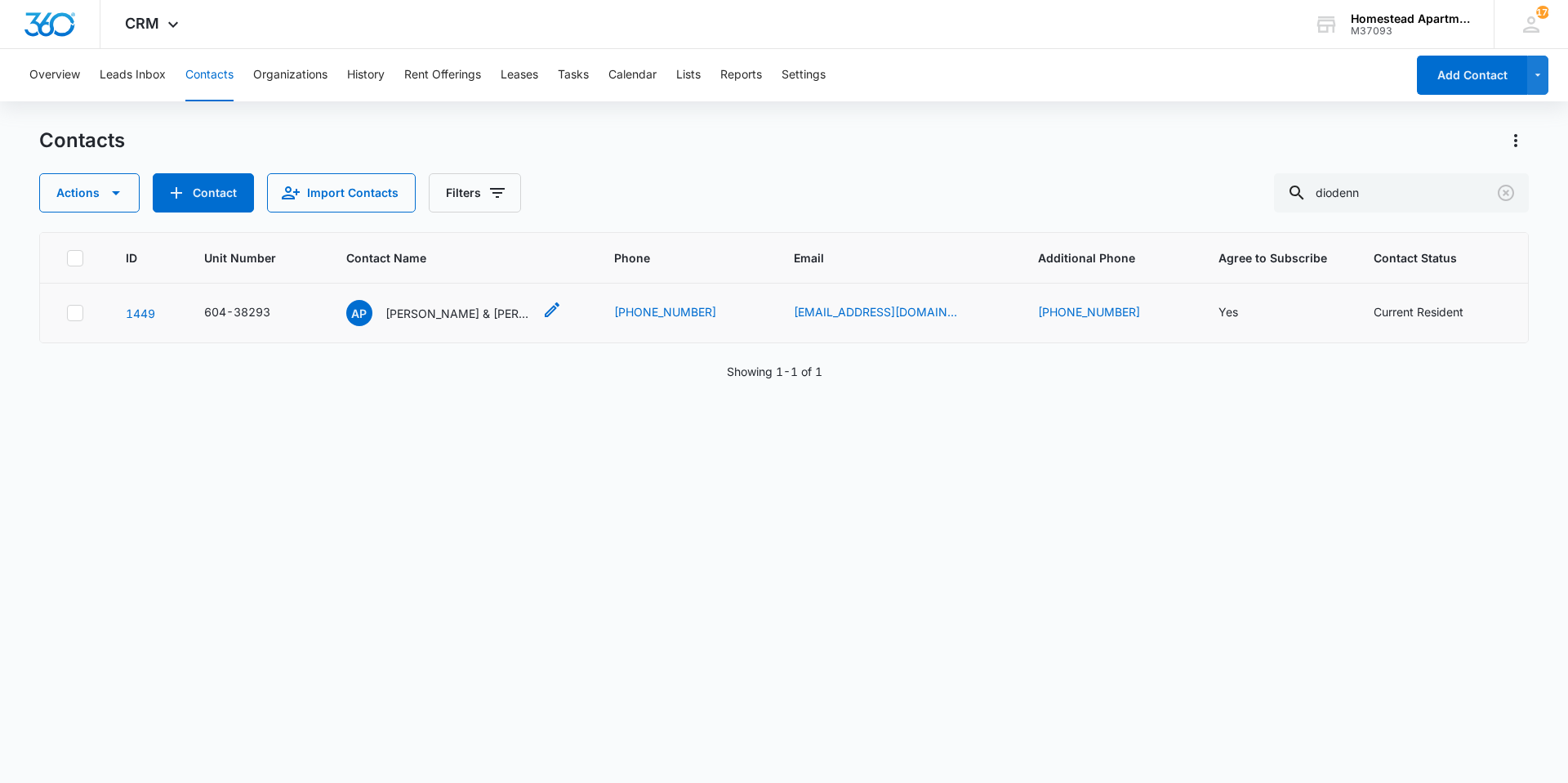
click at [430, 311] on p "[PERSON_NAME] & [PERSON_NAME] [PERSON_NAME] & [PERSON_NAME] Taccy [PERSON_NAME]" at bounding box center [460, 313] width 147 height 17
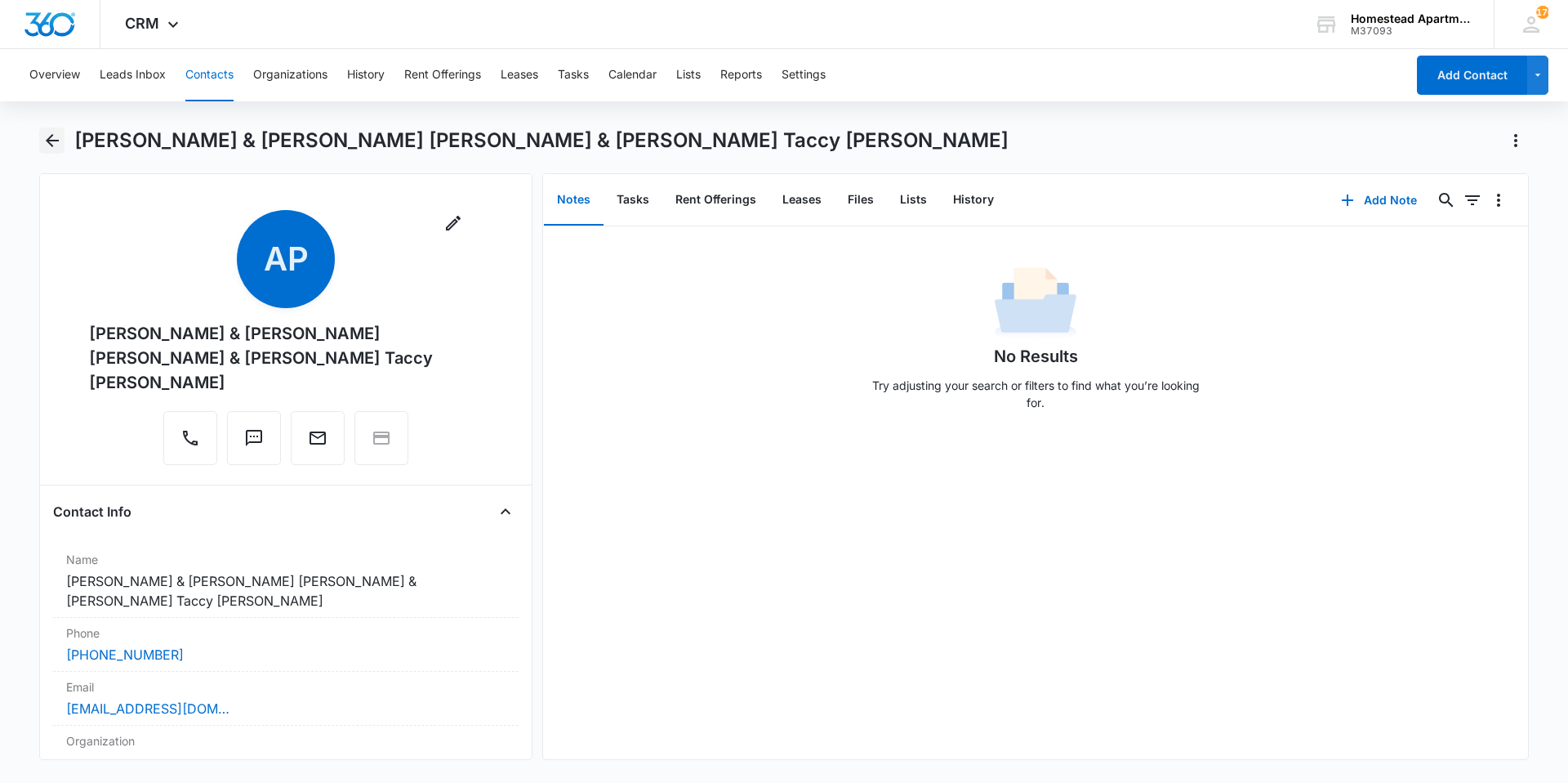
click at [55, 144] on icon "Back" at bounding box center [53, 141] width 20 height 20
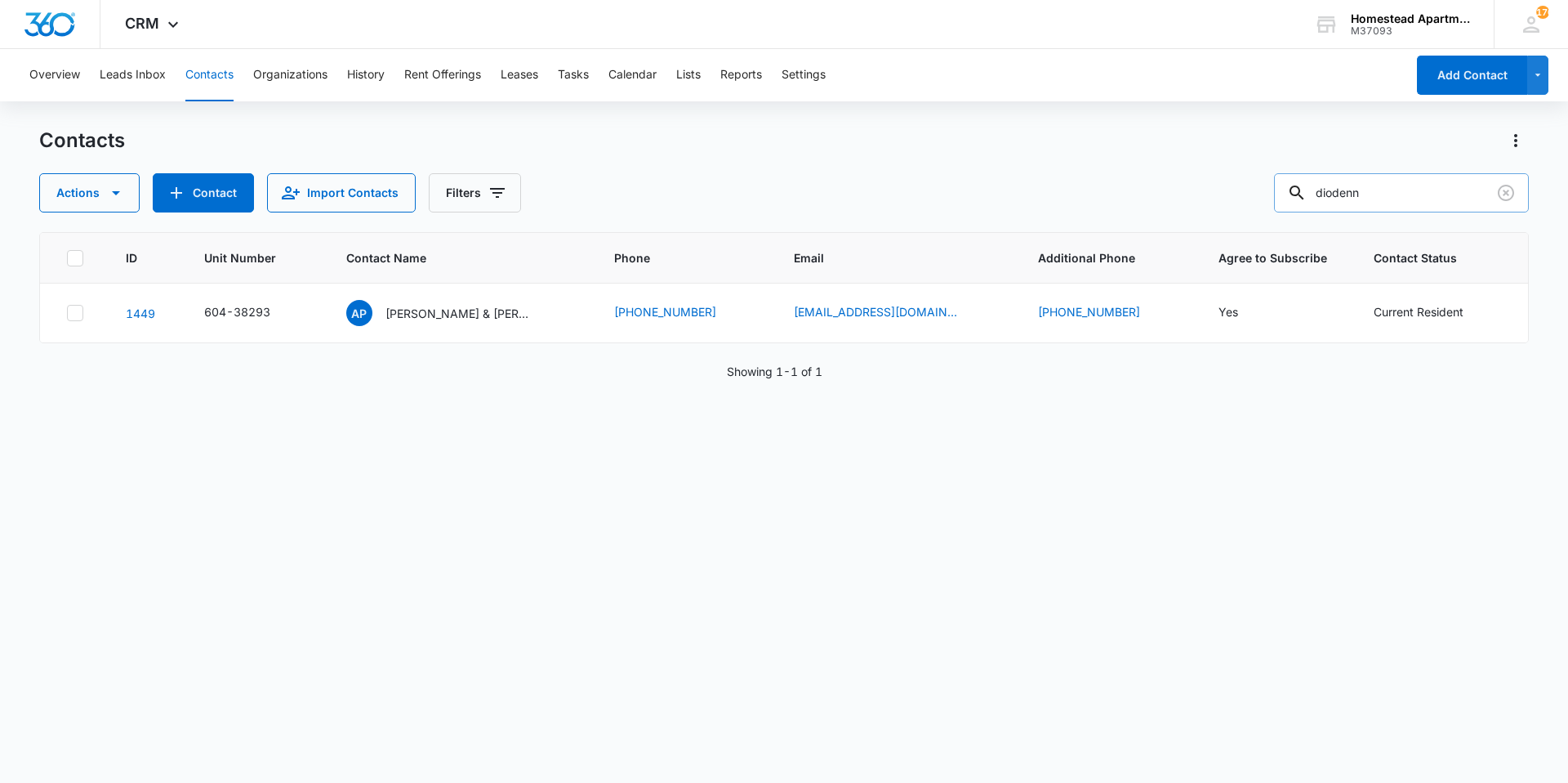
drag, startPoint x: 1397, startPoint y: 188, endPoint x: 1317, endPoint y: 195, distance: 80.3
click at [1317, 195] on div "diodenn" at bounding box center [1401, 192] width 255 height 39
click at [1366, 186] on input "text" at bounding box center [1413, 192] width 230 height 39
type input "venel"
click at [440, 313] on p "Venel [PERSON_NAME]" at bounding box center [455, 313] width 126 height 17
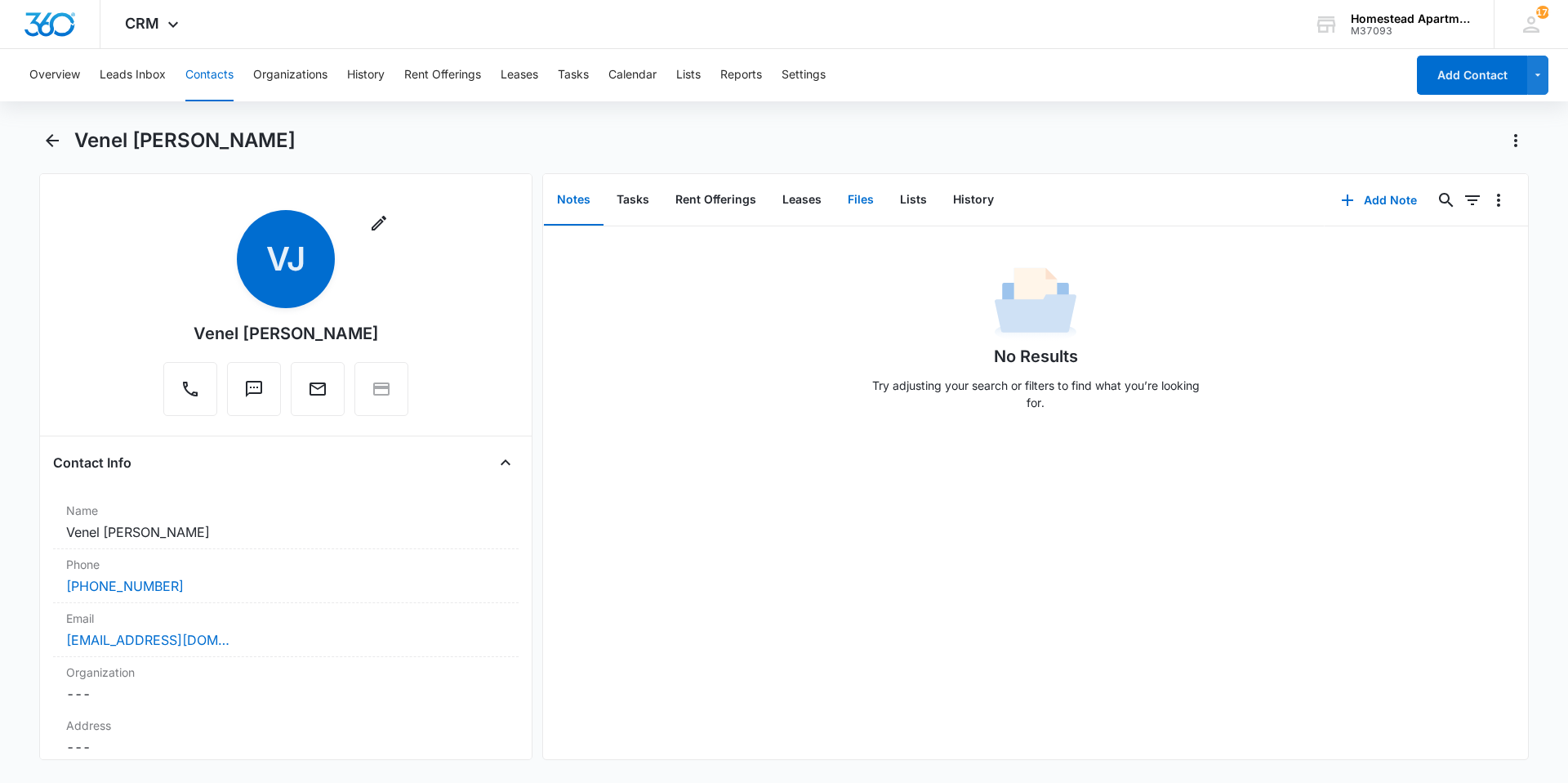
click at [853, 196] on button "Files" at bounding box center [860, 200] width 52 height 51
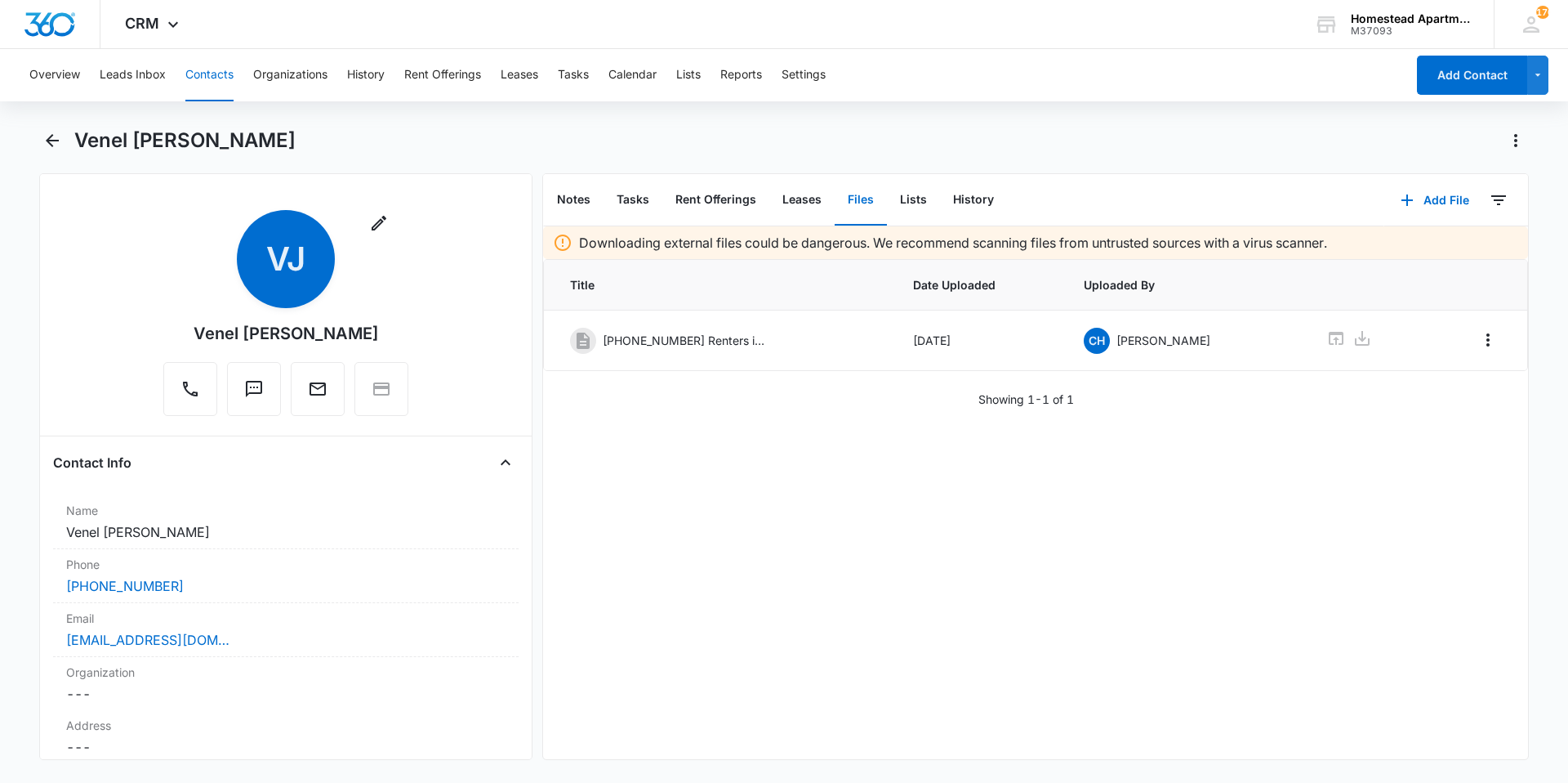
click at [835, 175] on button "Files" at bounding box center [860, 200] width 52 height 51
